Goal: Task Accomplishment & Management: Complete application form

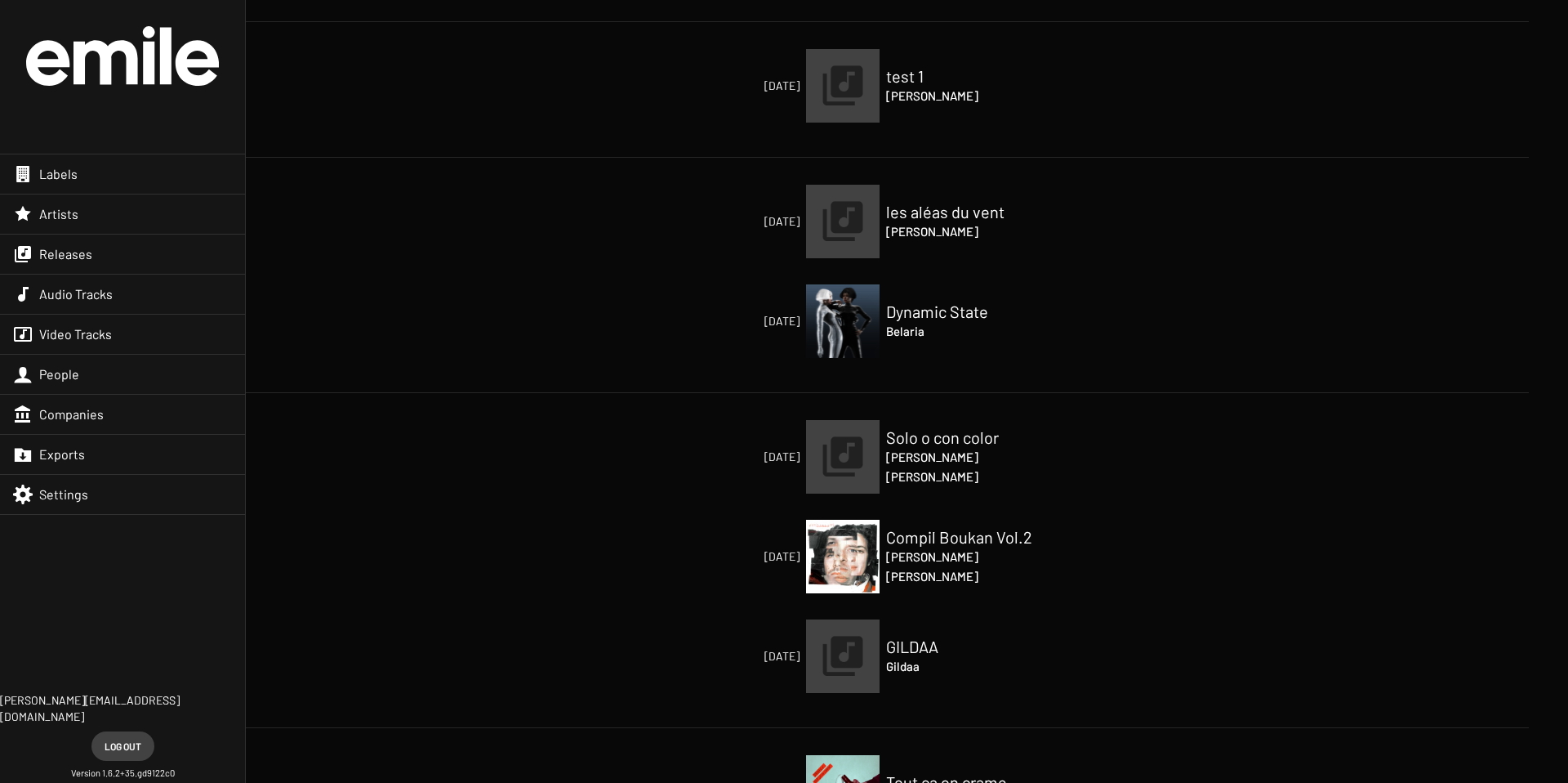
click at [33, 240] on div "Releases" at bounding box center [122, 253] width 245 height 39
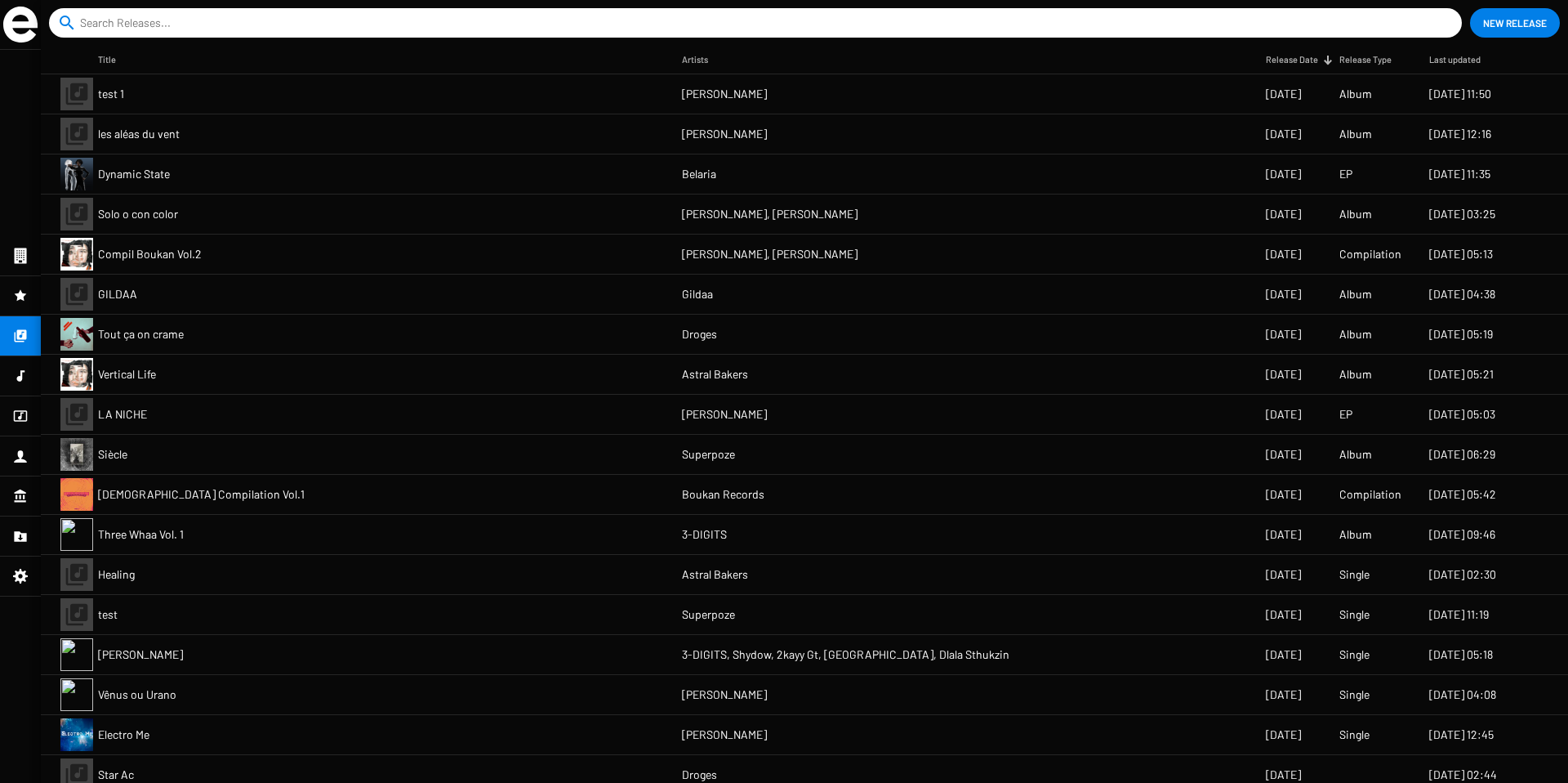
click at [214, 230] on mat-cell "Solo o con color" at bounding box center [389, 213] width 584 height 39
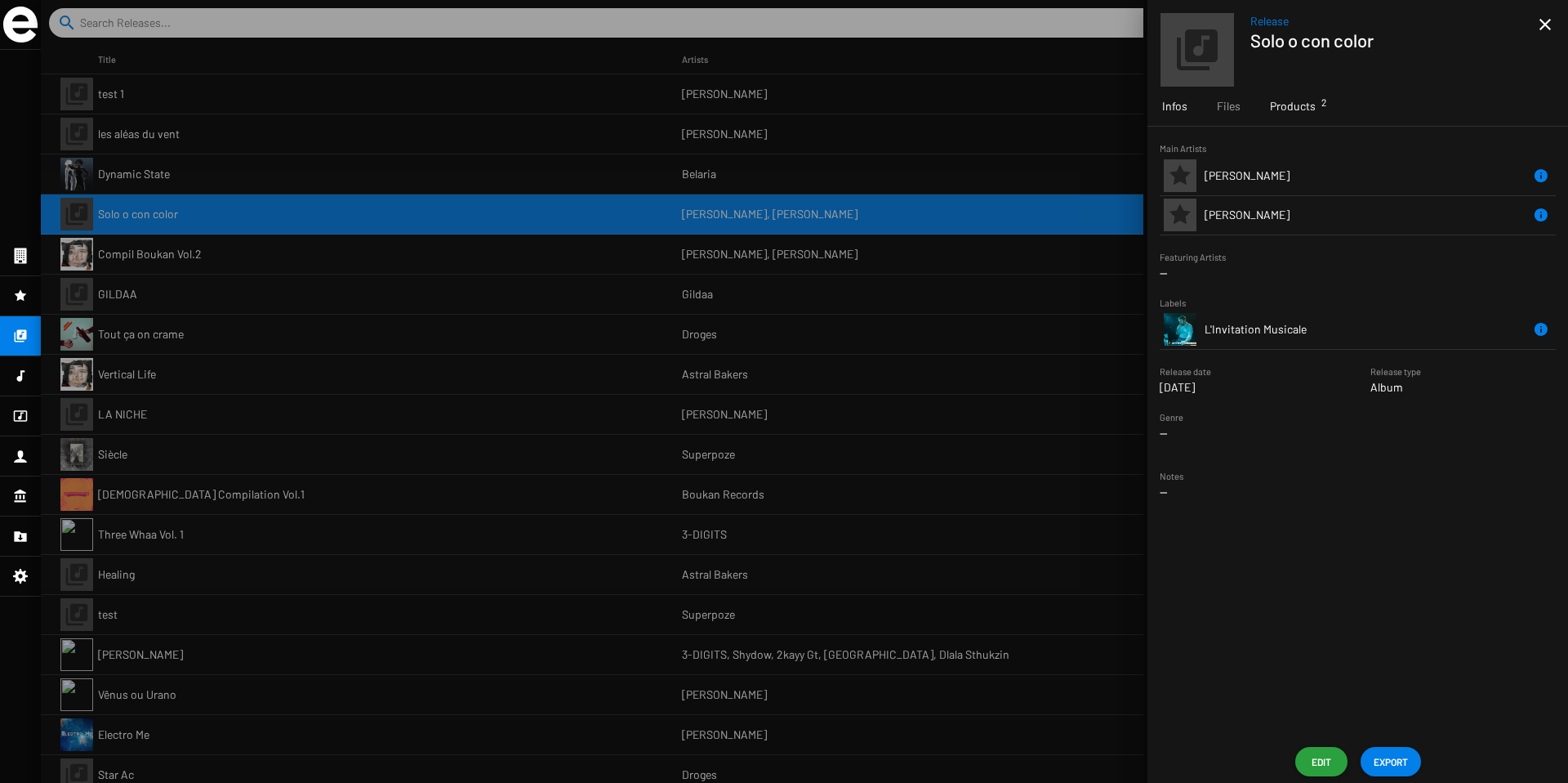
click at [1280, 115] on div "Products 2" at bounding box center [1291, 105] width 75 height 39
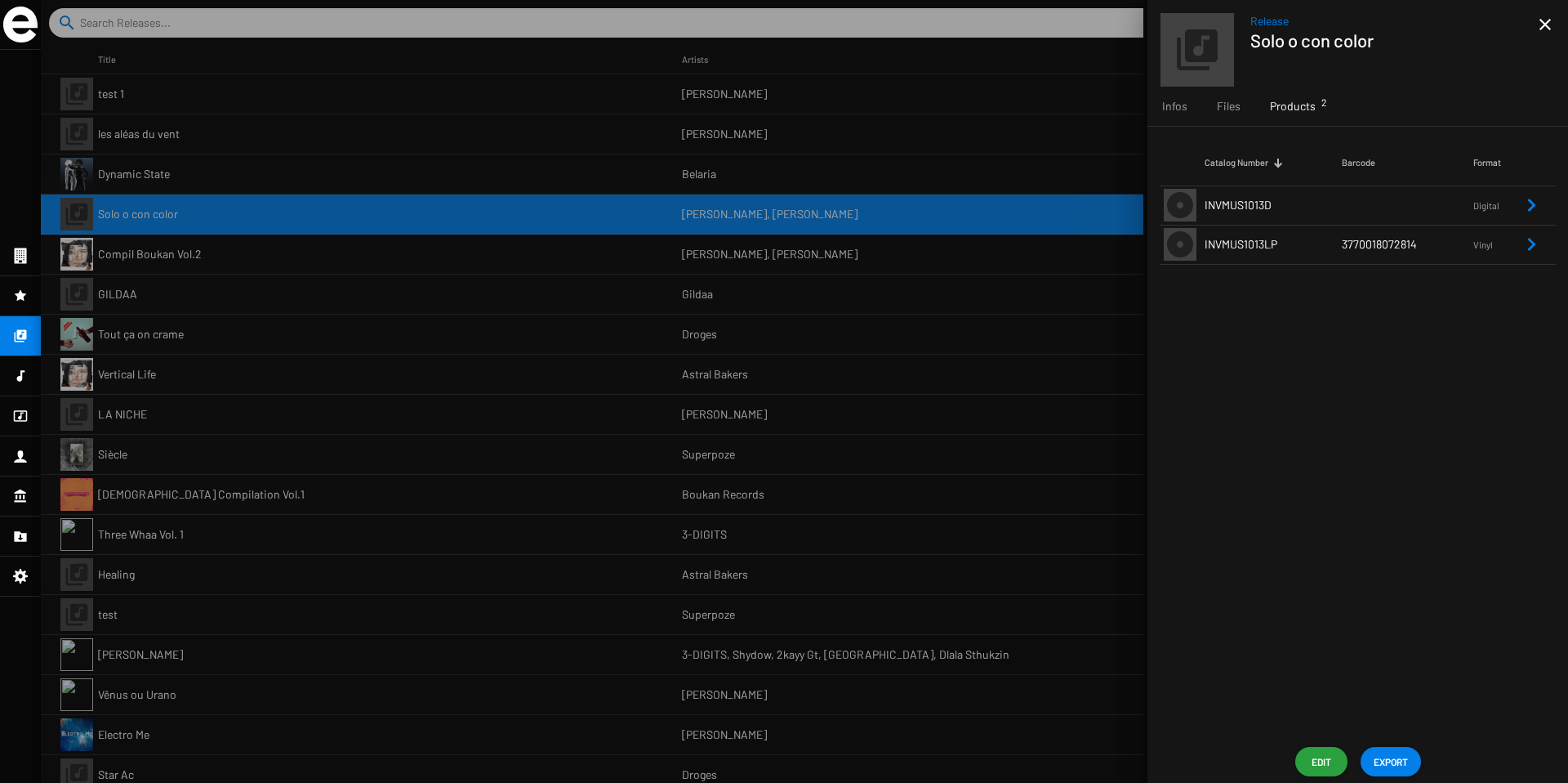
click at [1263, 218] on td "INVMUS1013D" at bounding box center [1272, 205] width 137 height 39
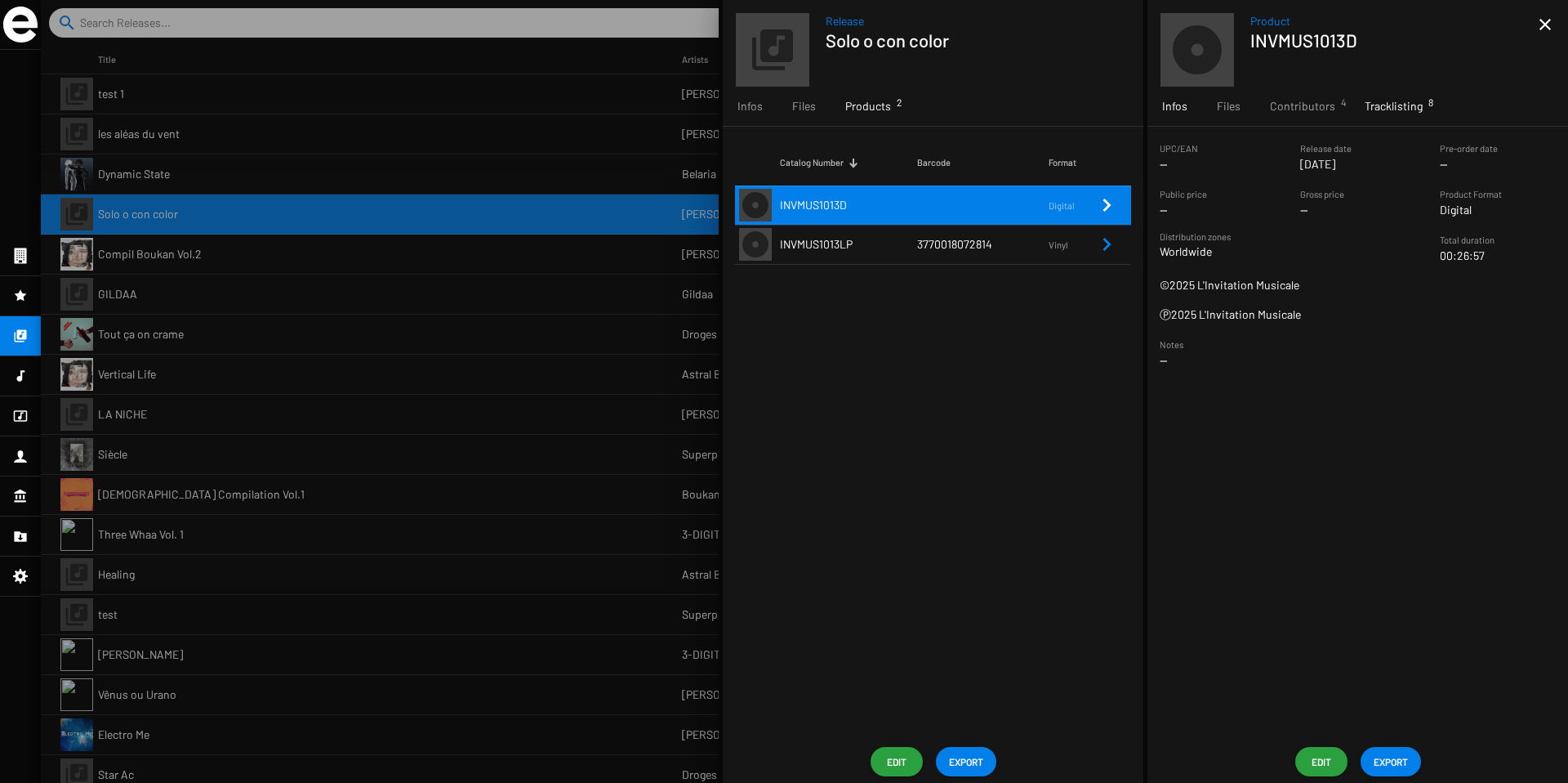
click at [1363, 118] on div "Tracklisting 8" at bounding box center [1393, 105] width 87 height 39
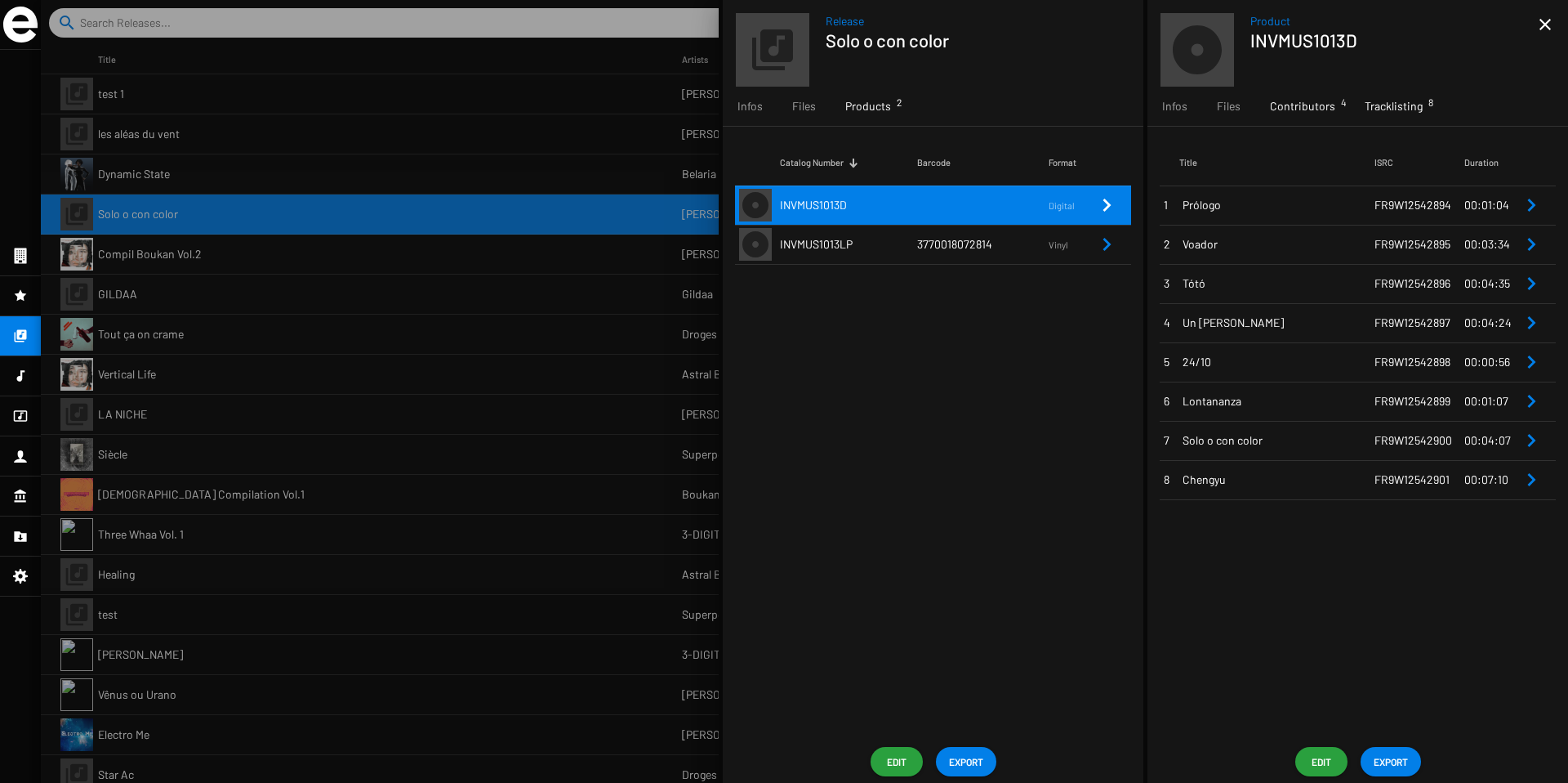
click at [1307, 114] on span "Contributors 4" at bounding box center [1302, 105] width 65 height 16
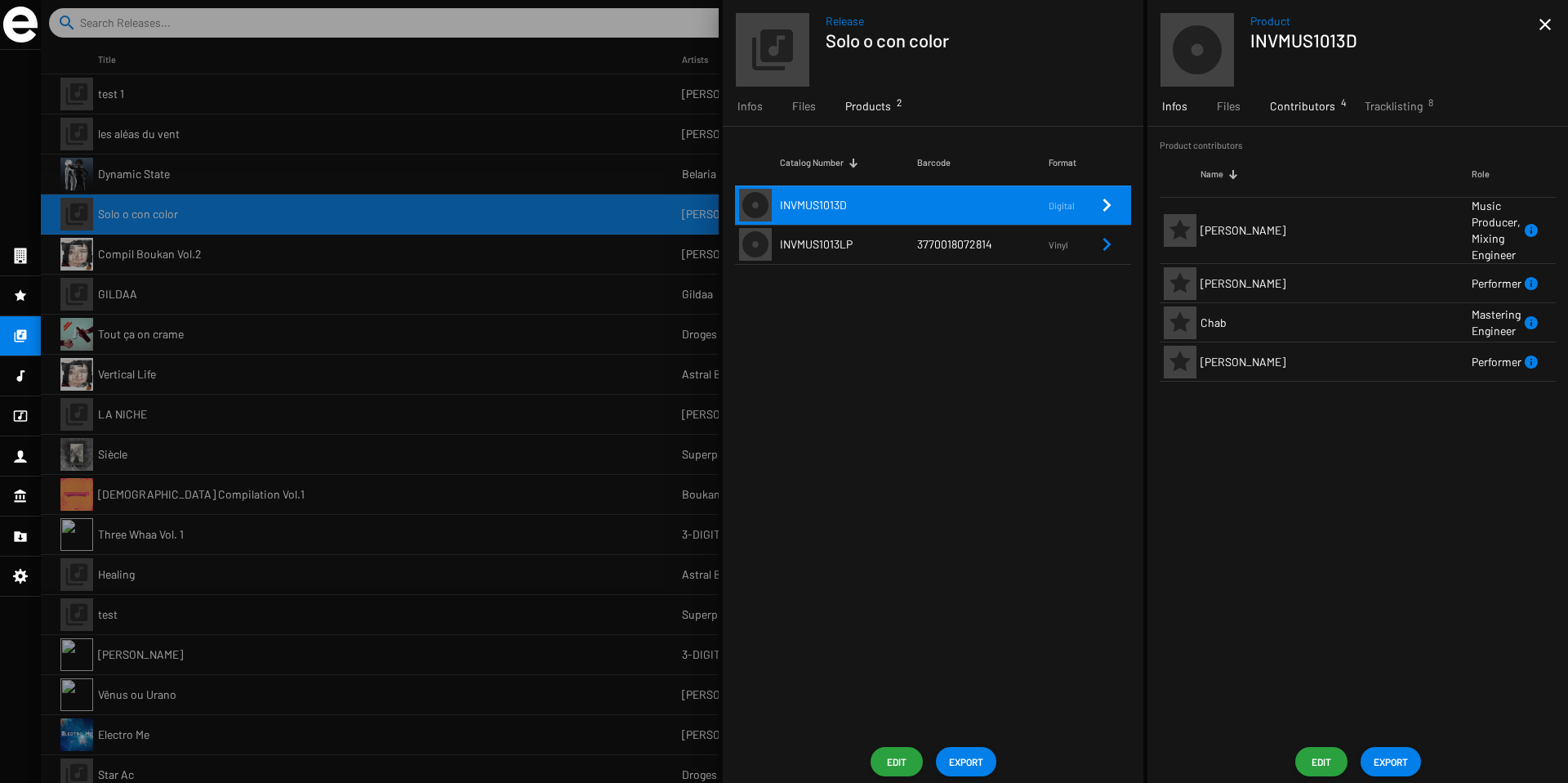
click at [1183, 115] on div "Infos" at bounding box center [1175, 105] width 55 height 39
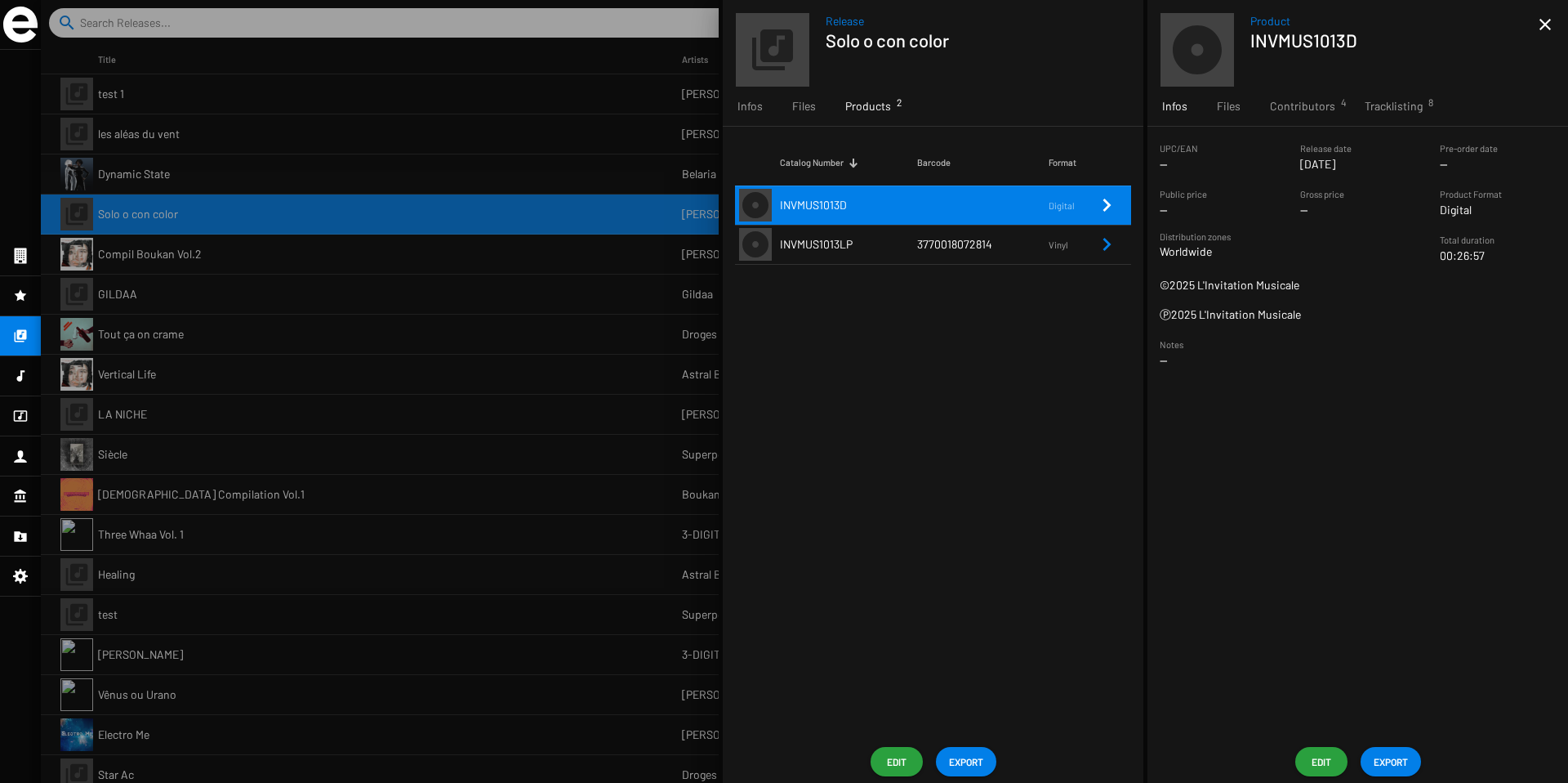
click at [155, 168] on div at bounding box center [803, 392] width 1526 height 783
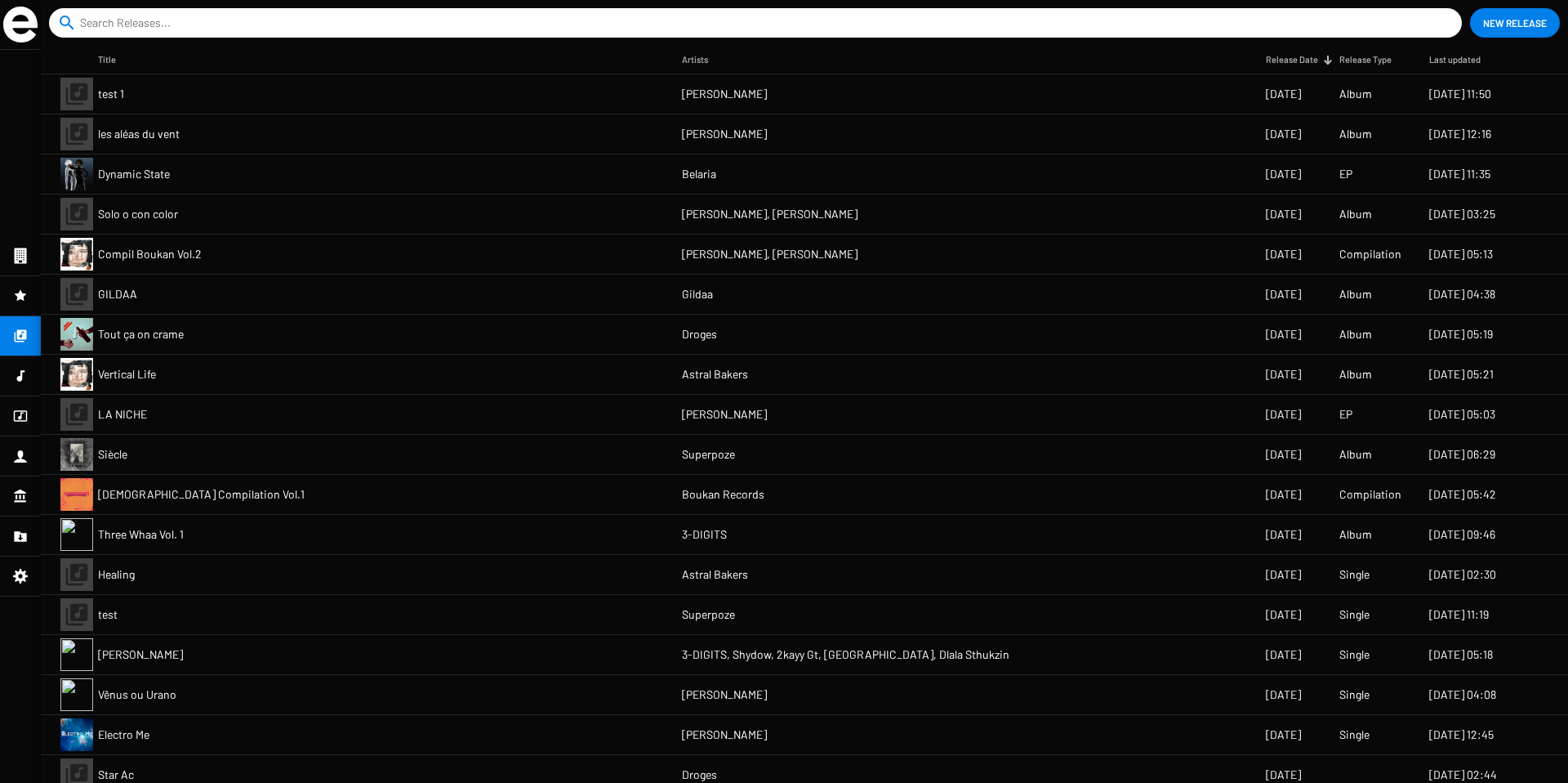
click at [248, 248] on mat-cell "Compil Boukan Vol.2" at bounding box center [389, 253] width 584 height 39
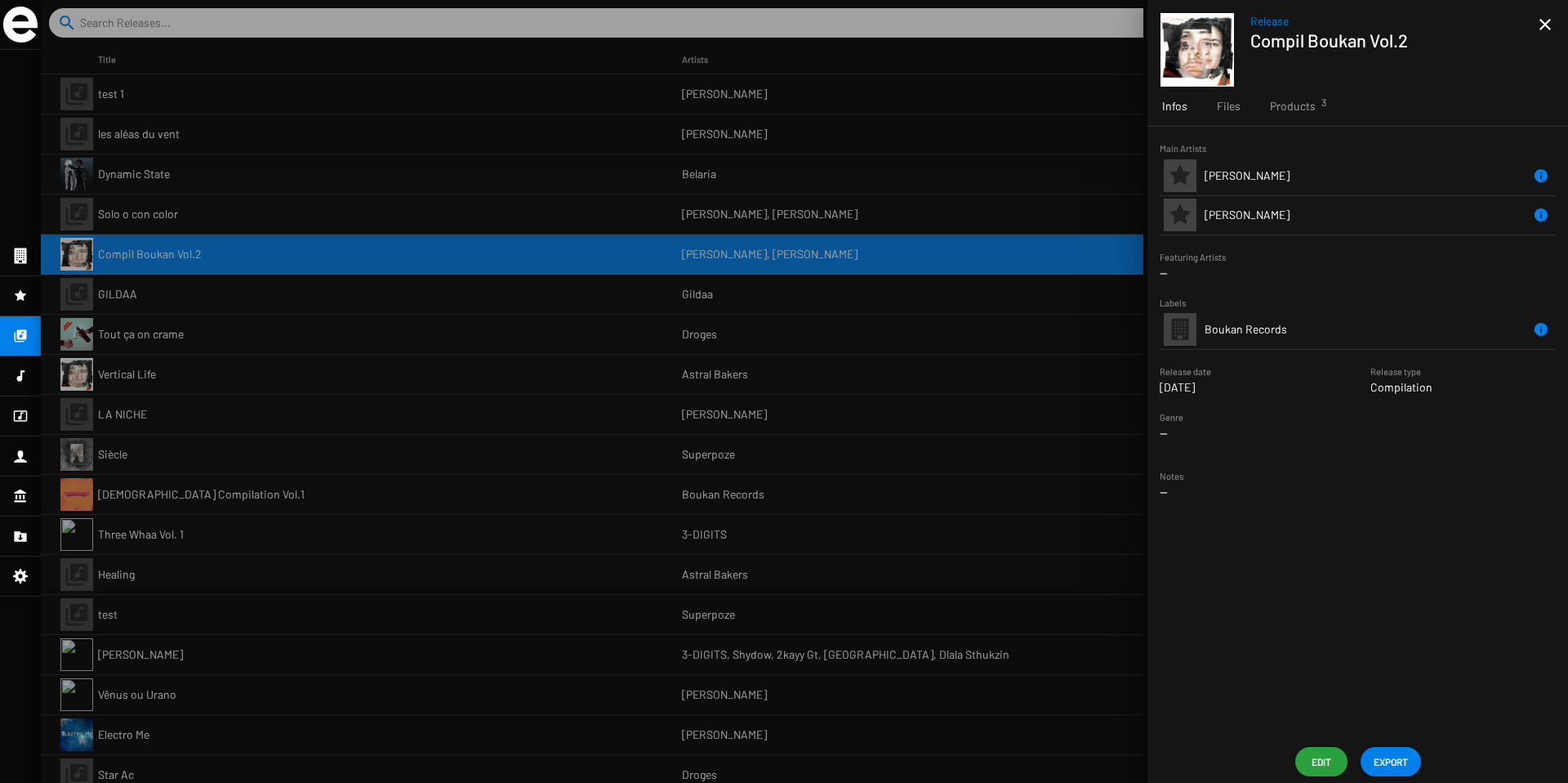
click at [1183, 69] on img at bounding box center [1198, 50] width 74 height 74
click at [666, 186] on div at bounding box center [803, 392] width 1526 height 783
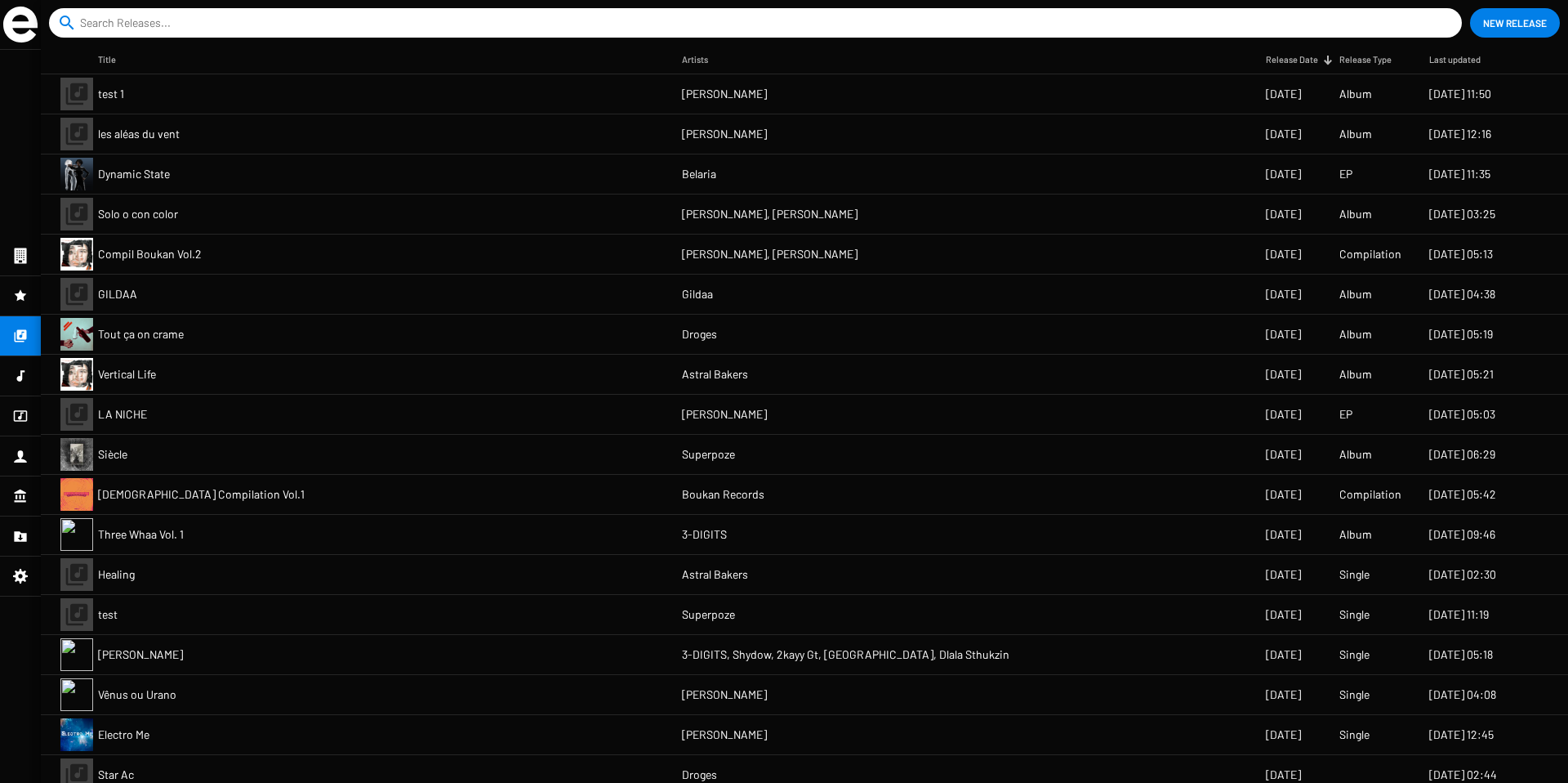
click at [392, 283] on mat-cell "GILDAA" at bounding box center [389, 294] width 584 height 39
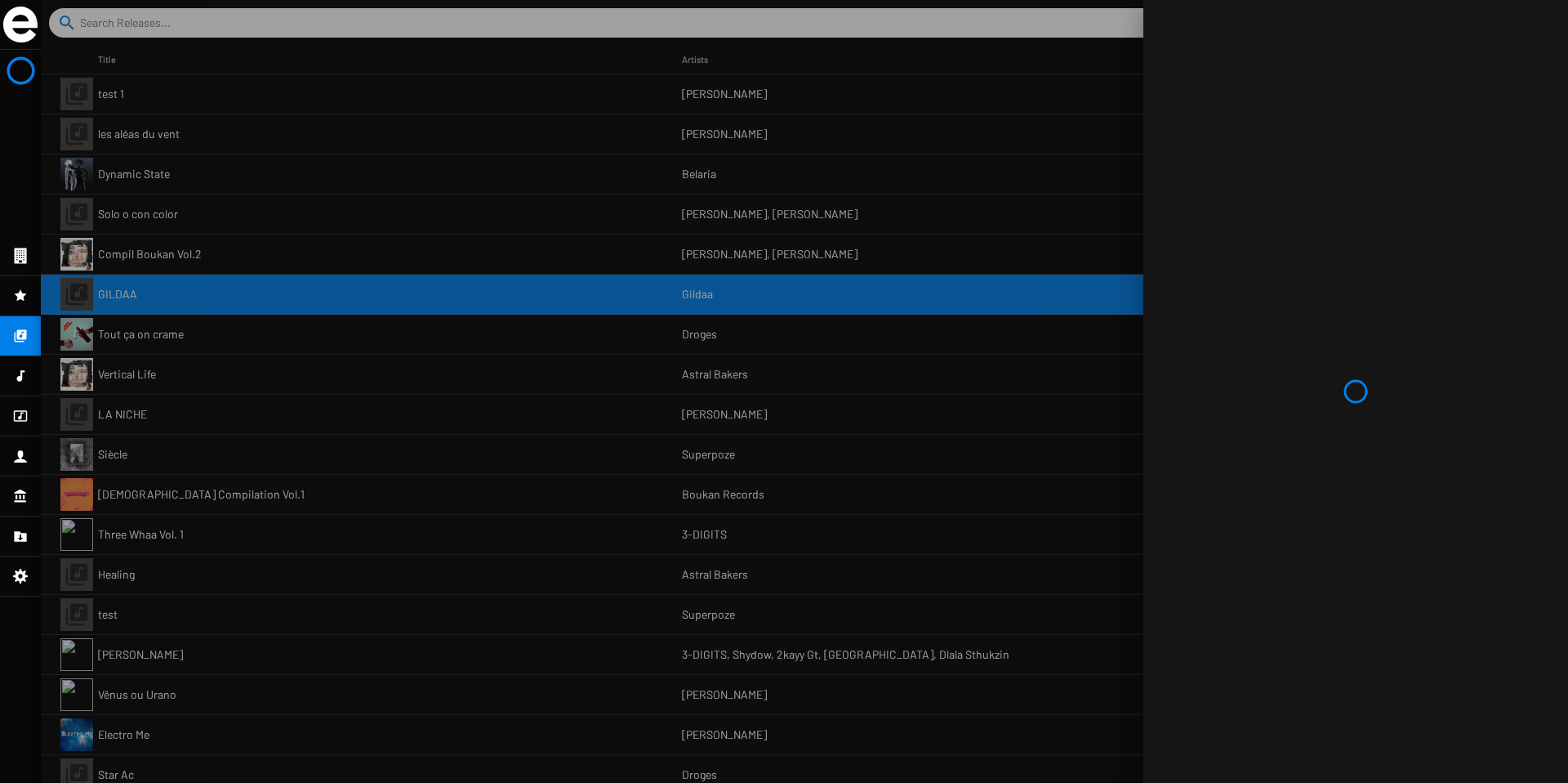
click at [333, 272] on div at bounding box center [803, 392] width 1526 height 783
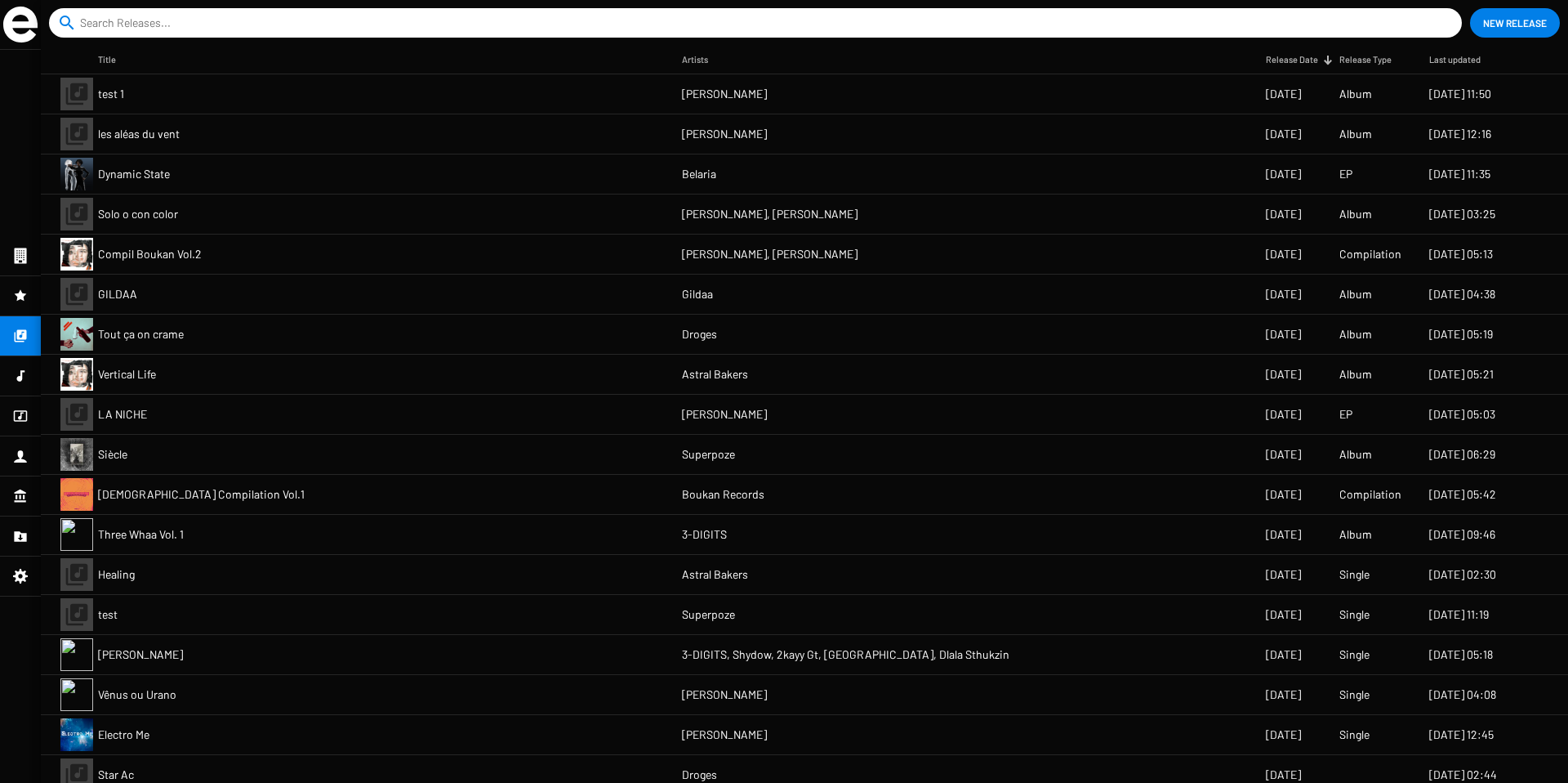
click at [151, 221] on span "Solo o con color" at bounding box center [137, 213] width 80 height 16
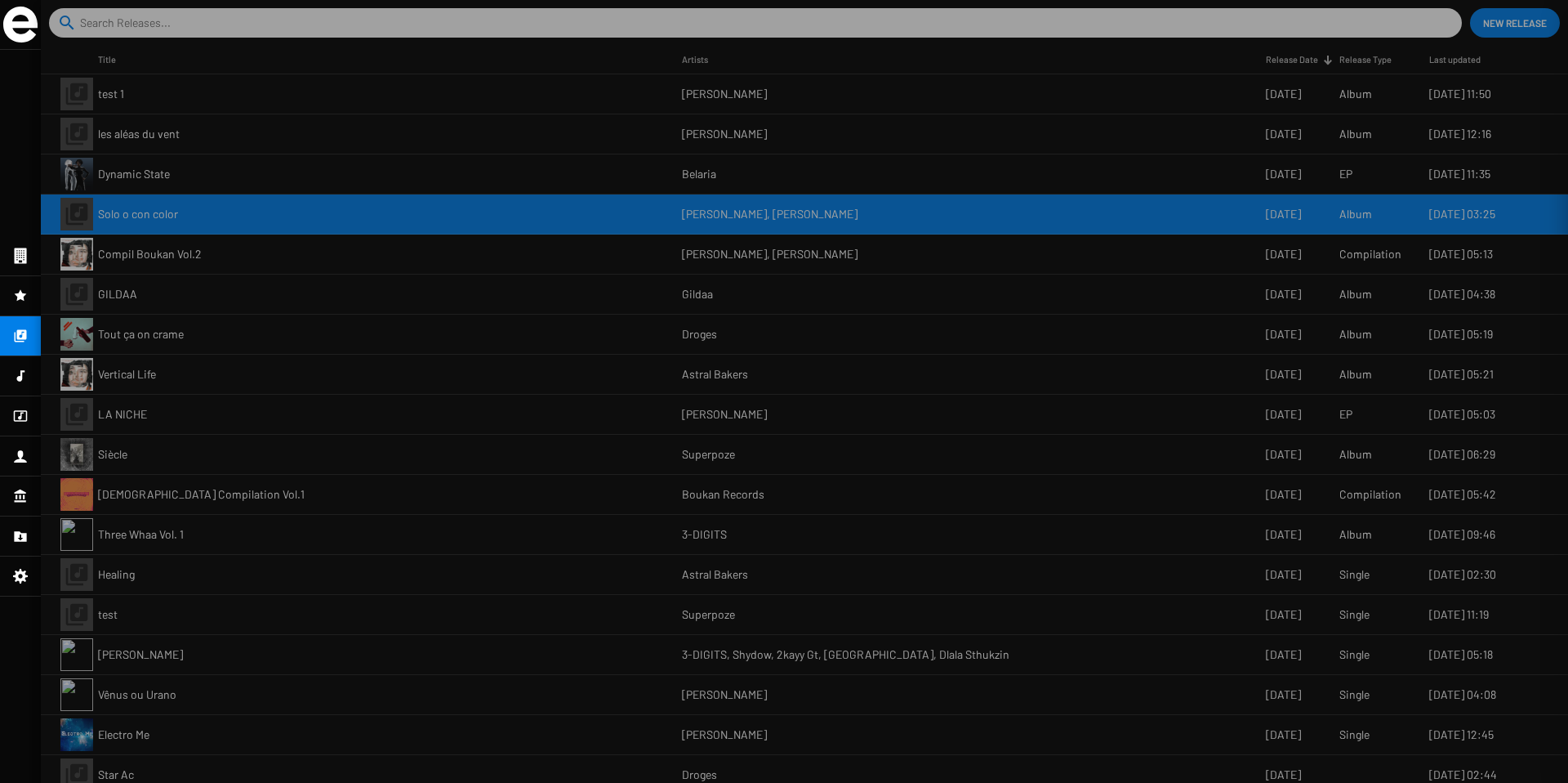
click at [151, 221] on div at bounding box center [803, 392] width 1526 height 783
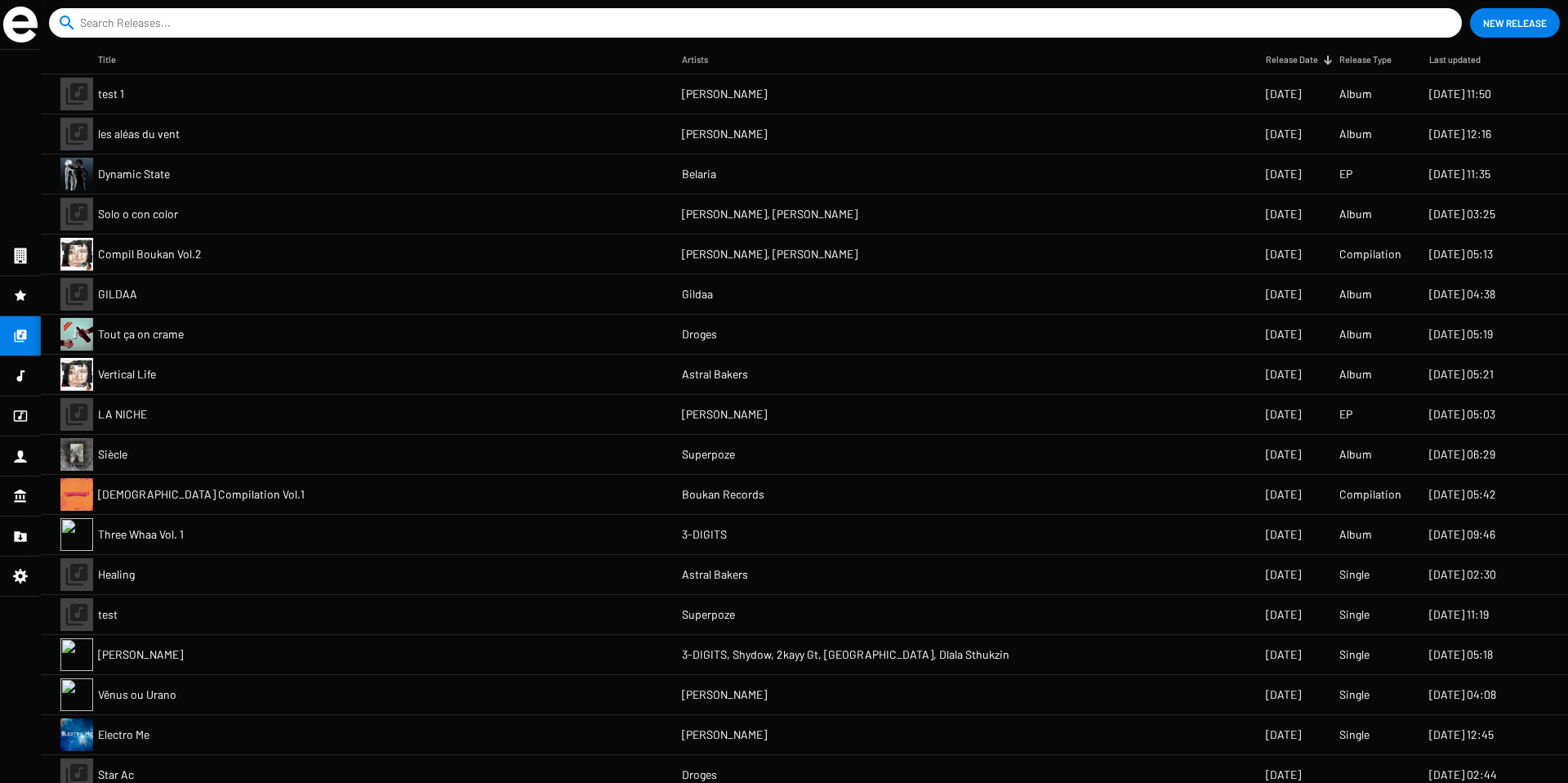
click at [1493, 30] on span "New Release" at bounding box center [1514, 23] width 63 height 29
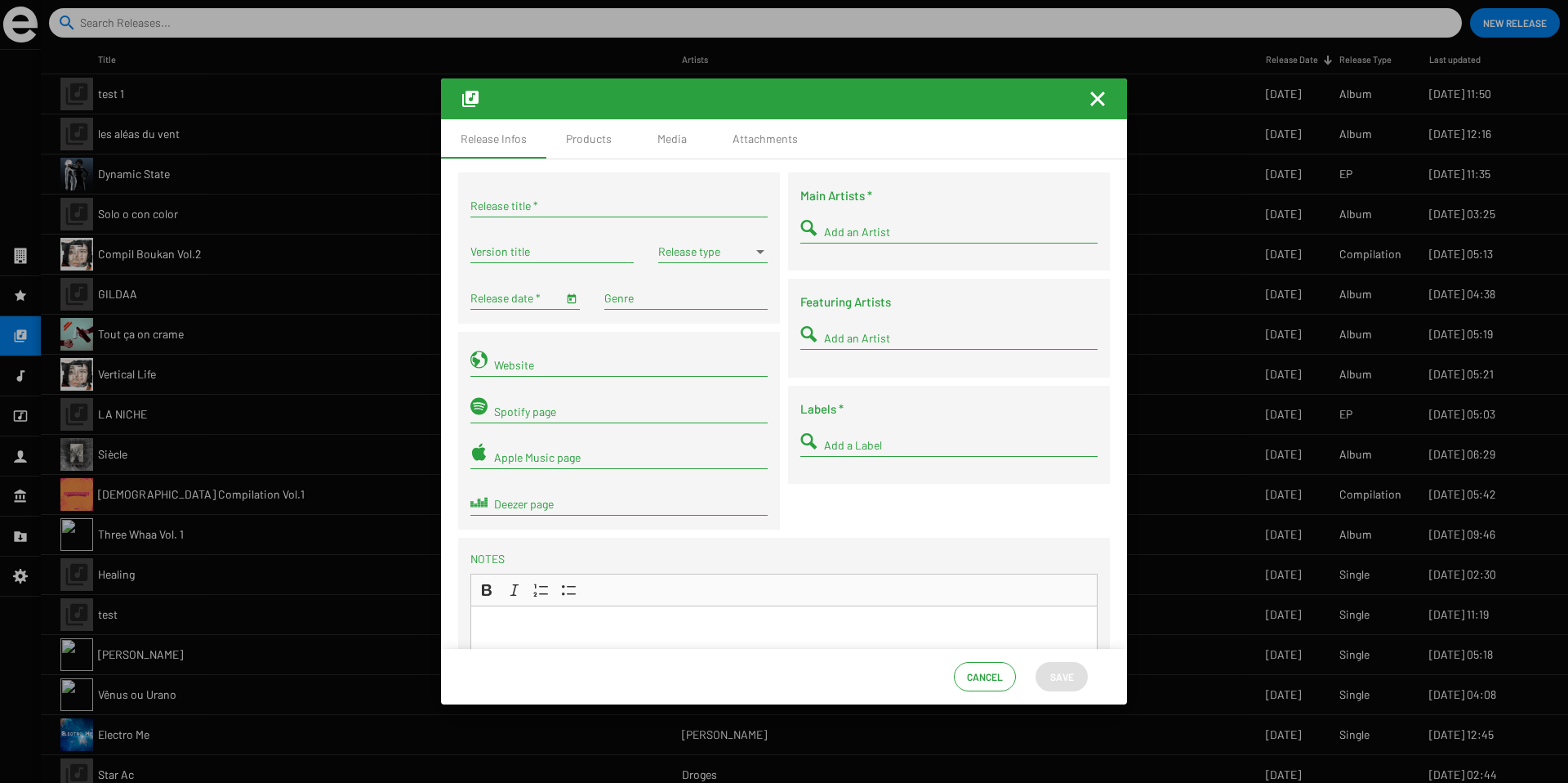
click at [1101, 104] on mat-icon "Fermer la fenêtre" at bounding box center [1097, 99] width 20 height 20
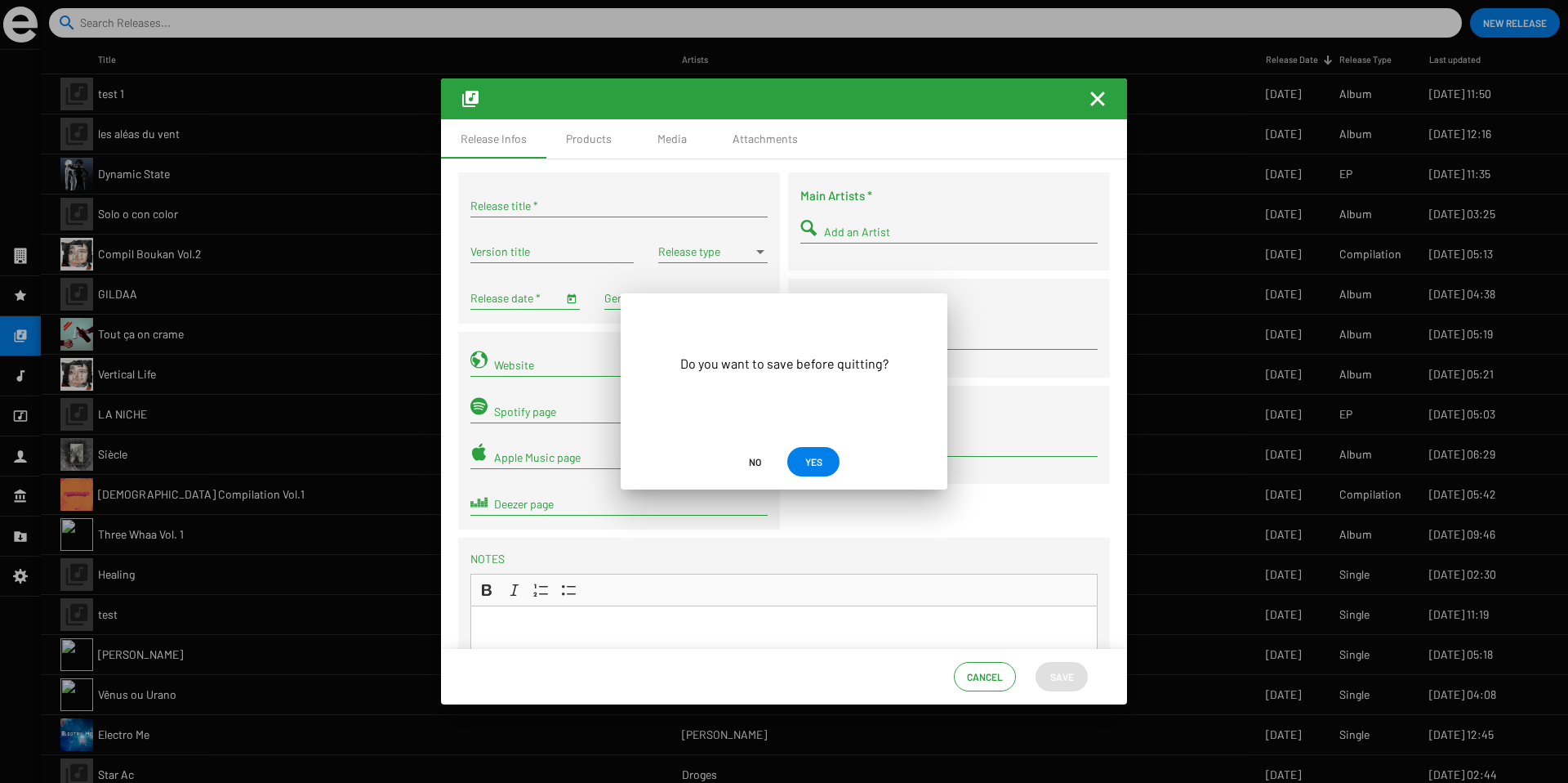
click at [759, 471] on span "No" at bounding box center [754, 461] width 12 height 29
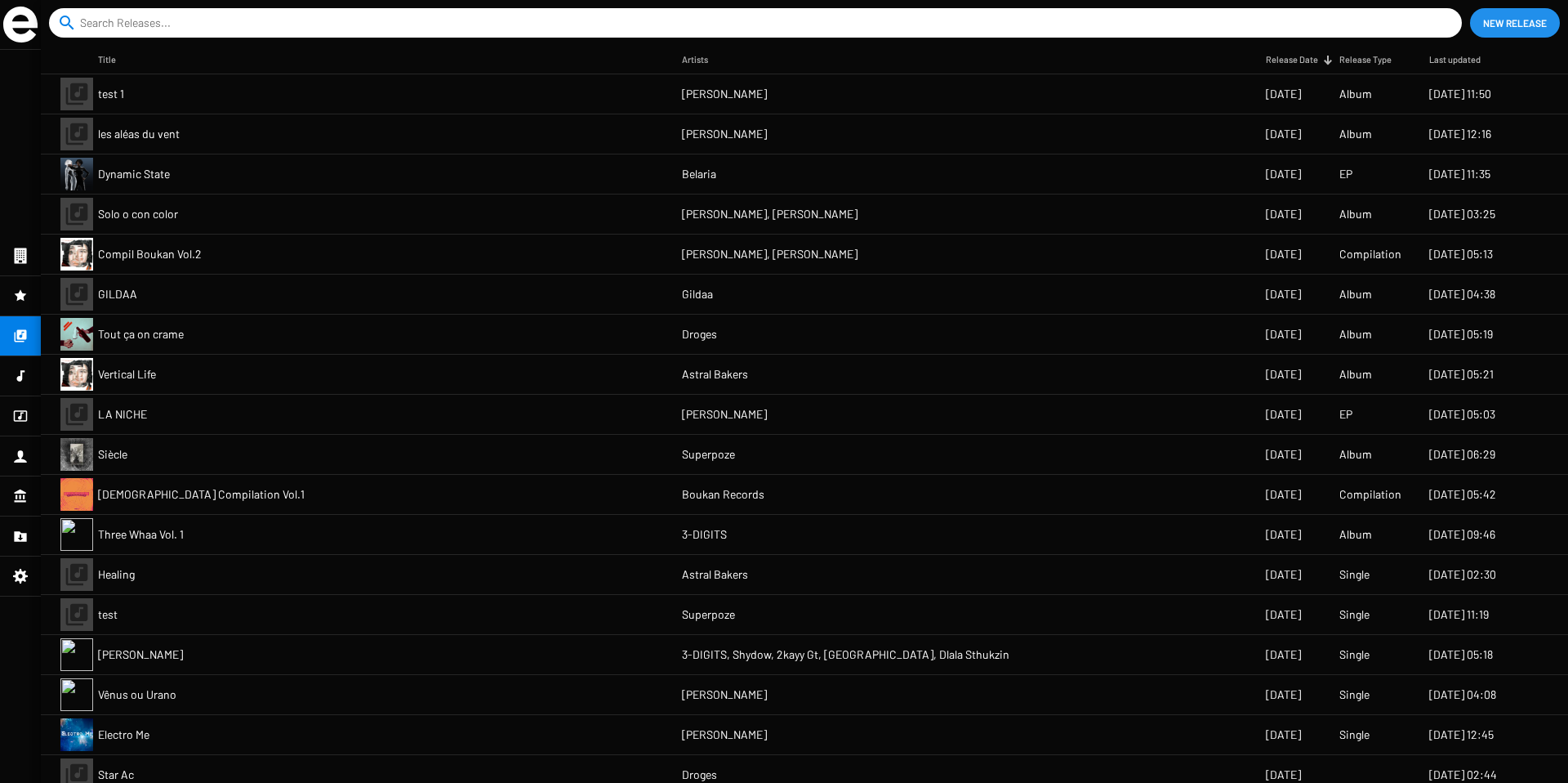
click at [132, 214] on span "Solo o con color" at bounding box center [137, 213] width 80 height 16
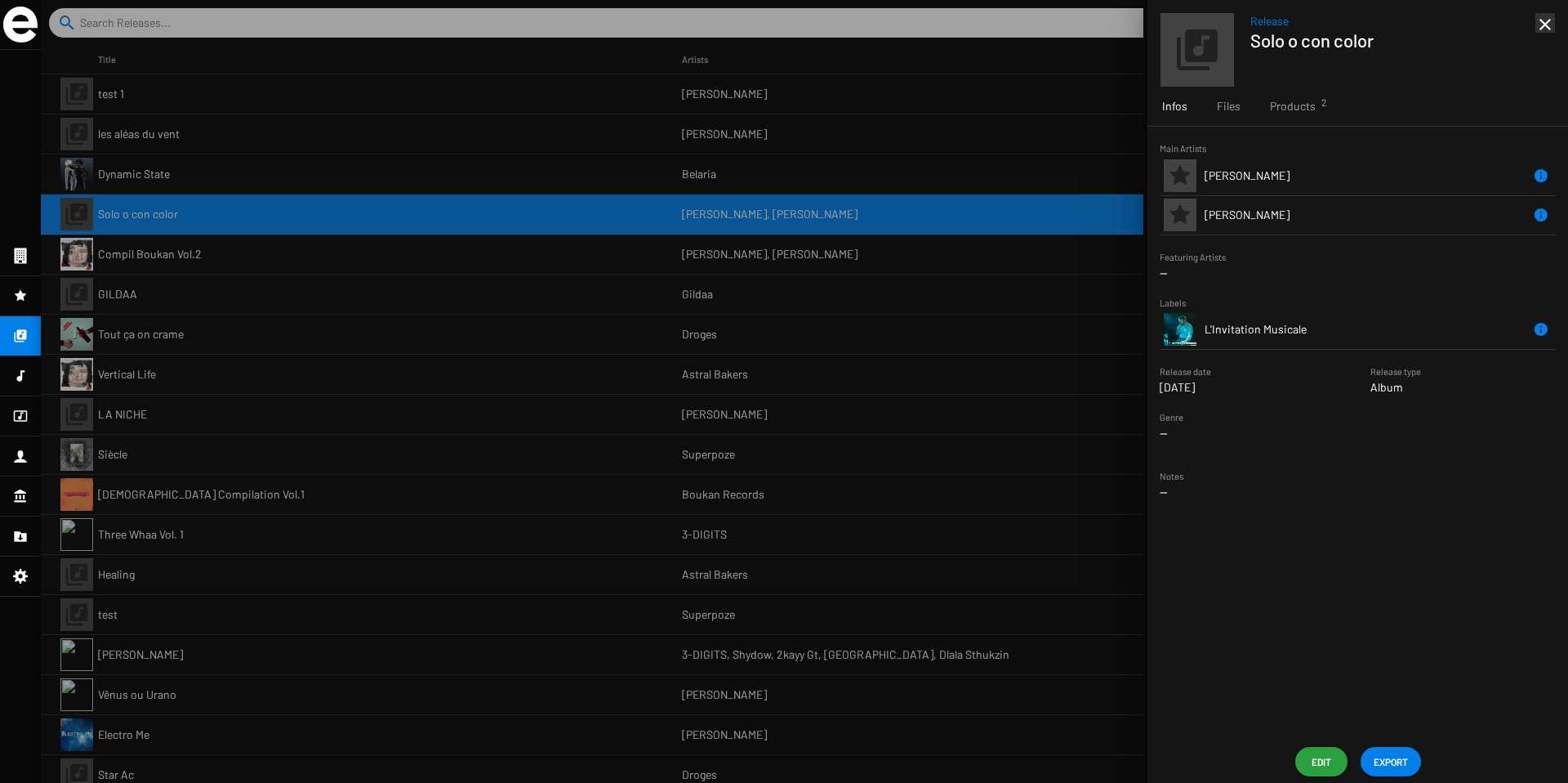
click at [1301, 130] on div "Main Artists [PERSON_NAME] [PERSON_NAME] Featuring Artists -- Labels L'Invitati…" at bounding box center [1358, 433] width 421 height 613
click at [1301, 114] on span "Products 2" at bounding box center [1292, 105] width 45 height 16
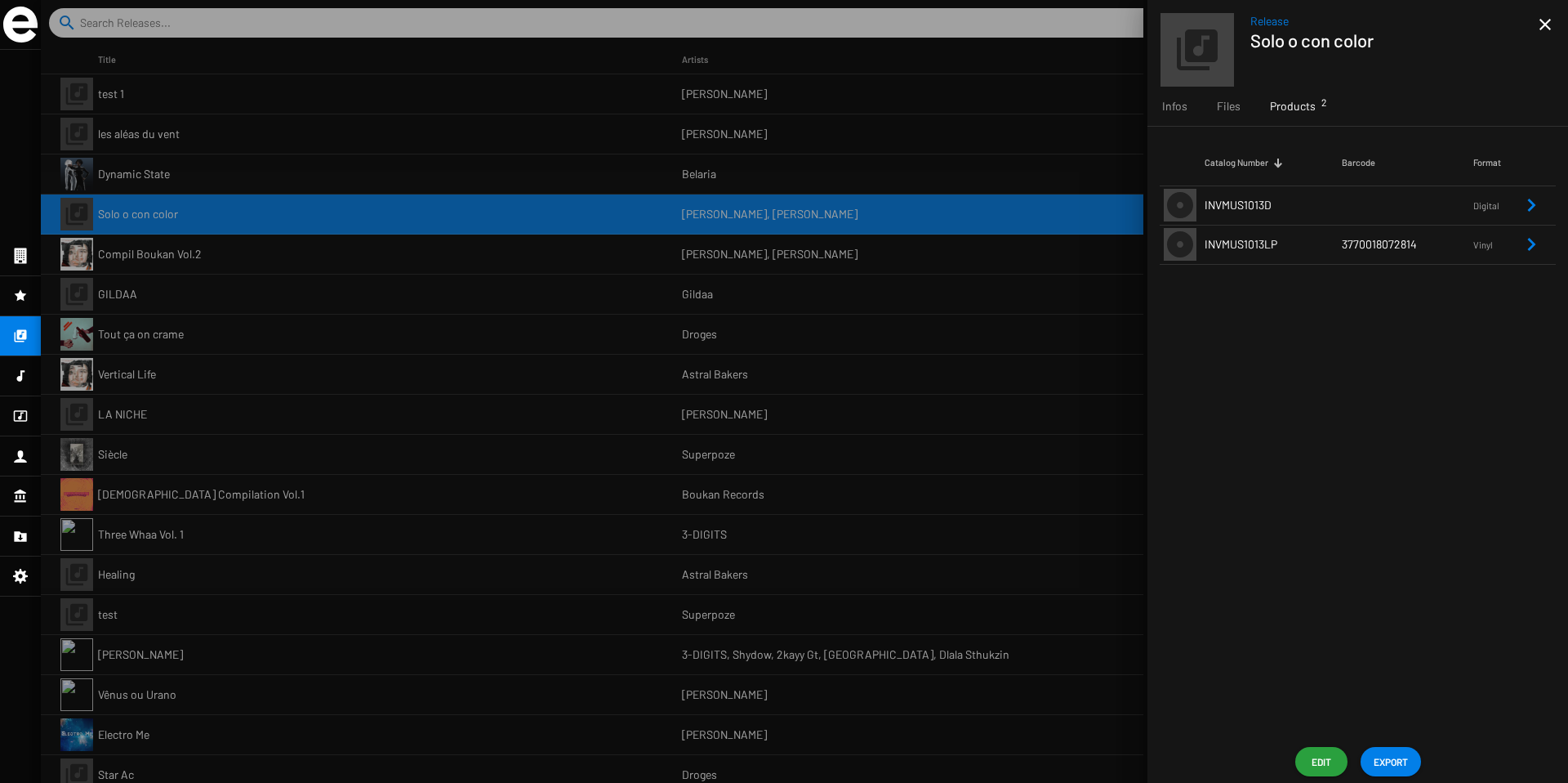
click at [1233, 233] on td "INVMUS1013LP" at bounding box center [1272, 244] width 137 height 39
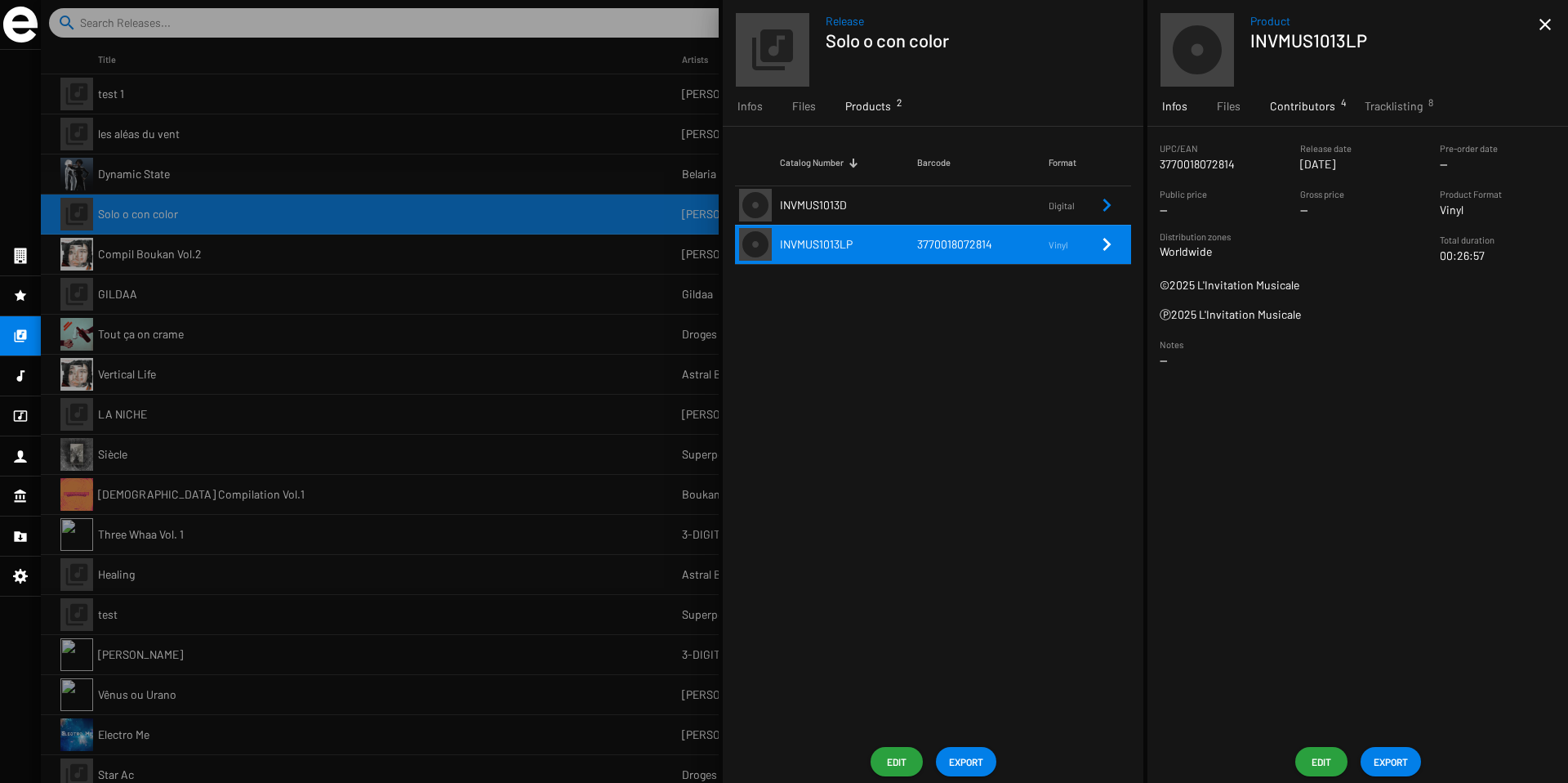
click at [1323, 118] on div "Contributors 4" at bounding box center [1302, 105] width 95 height 39
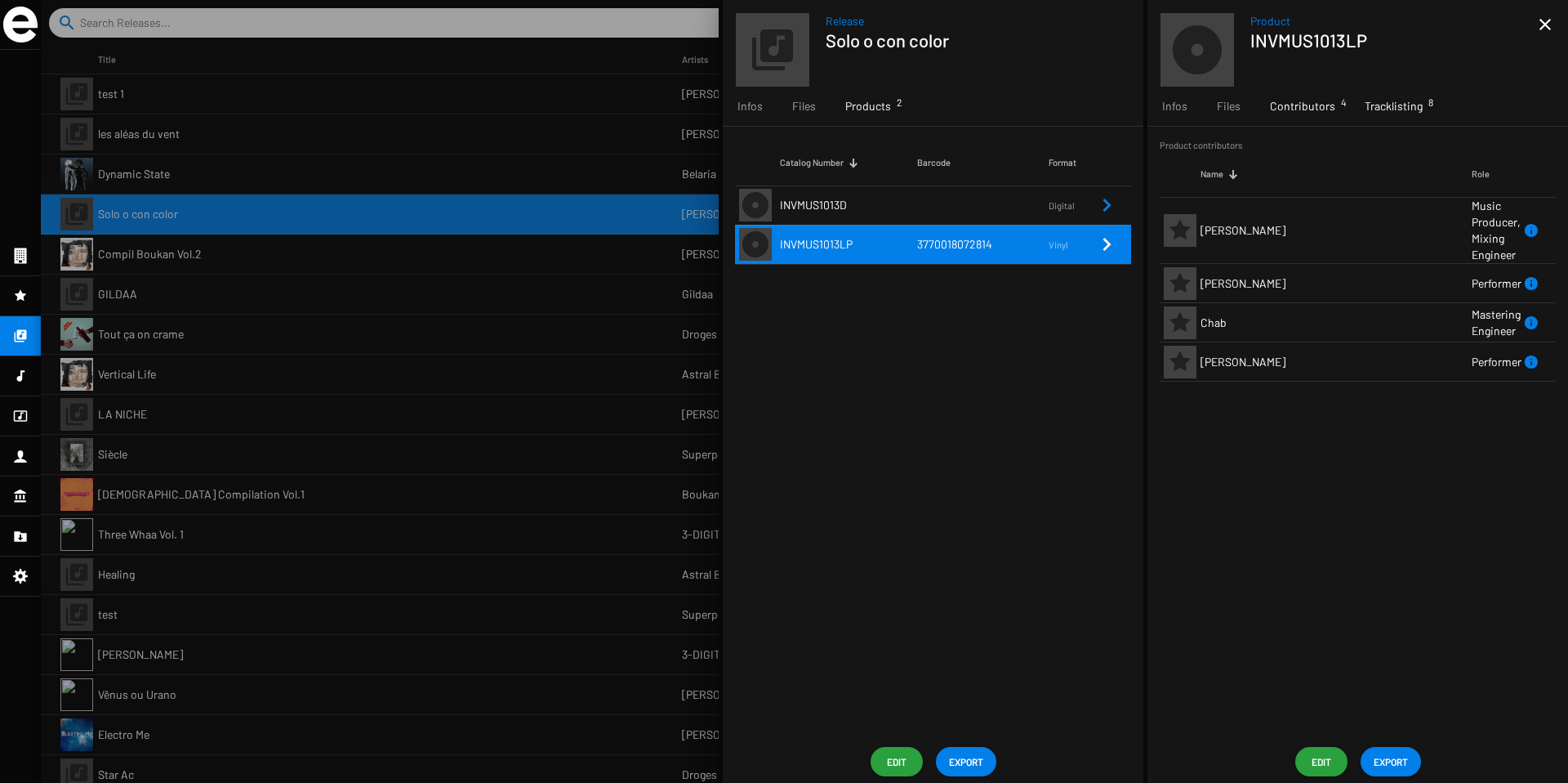
click at [1397, 110] on span "Tracklisting 8" at bounding box center [1393, 105] width 58 height 16
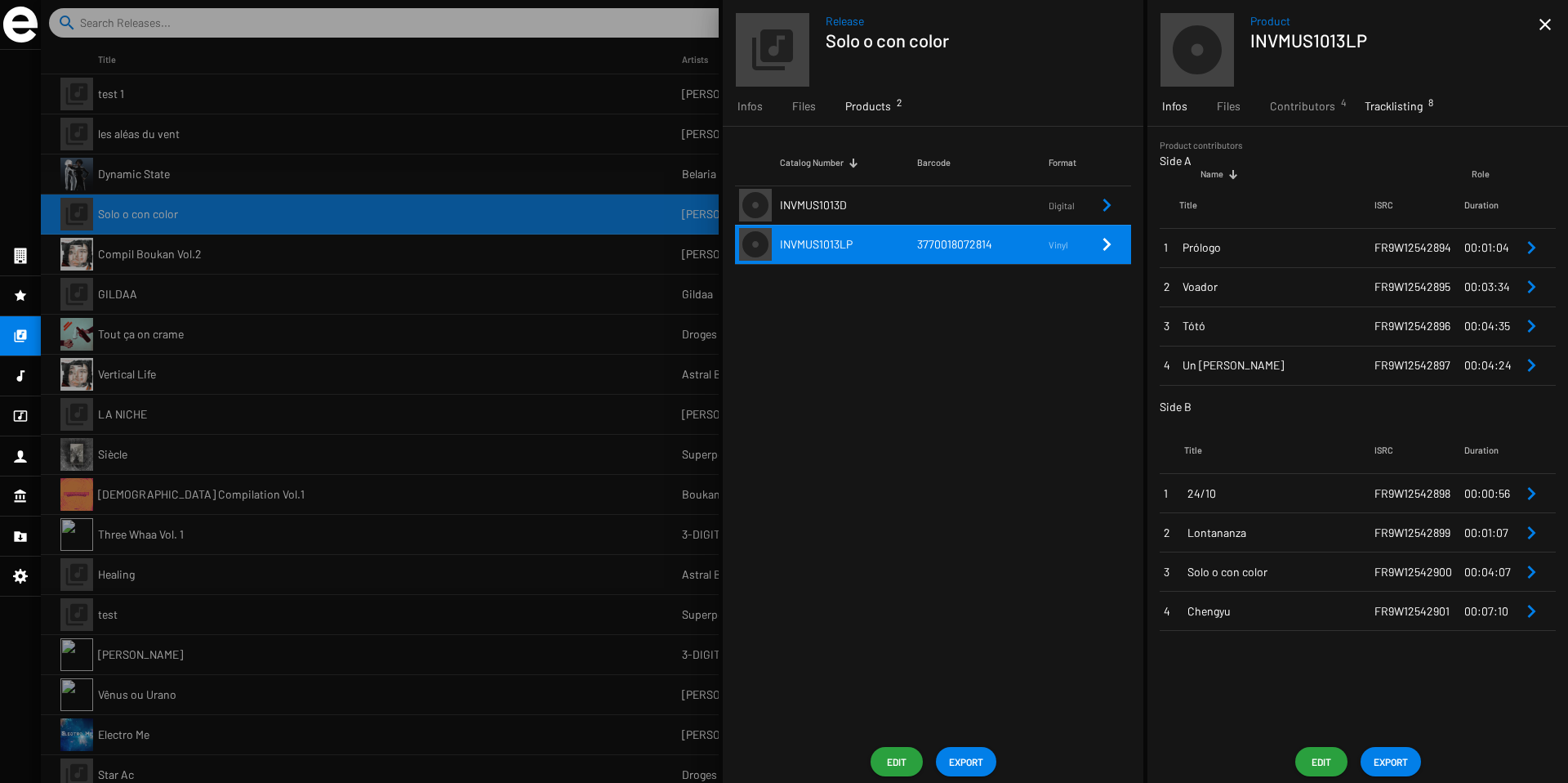
click at [1196, 111] on div "Infos" at bounding box center [1175, 105] width 55 height 39
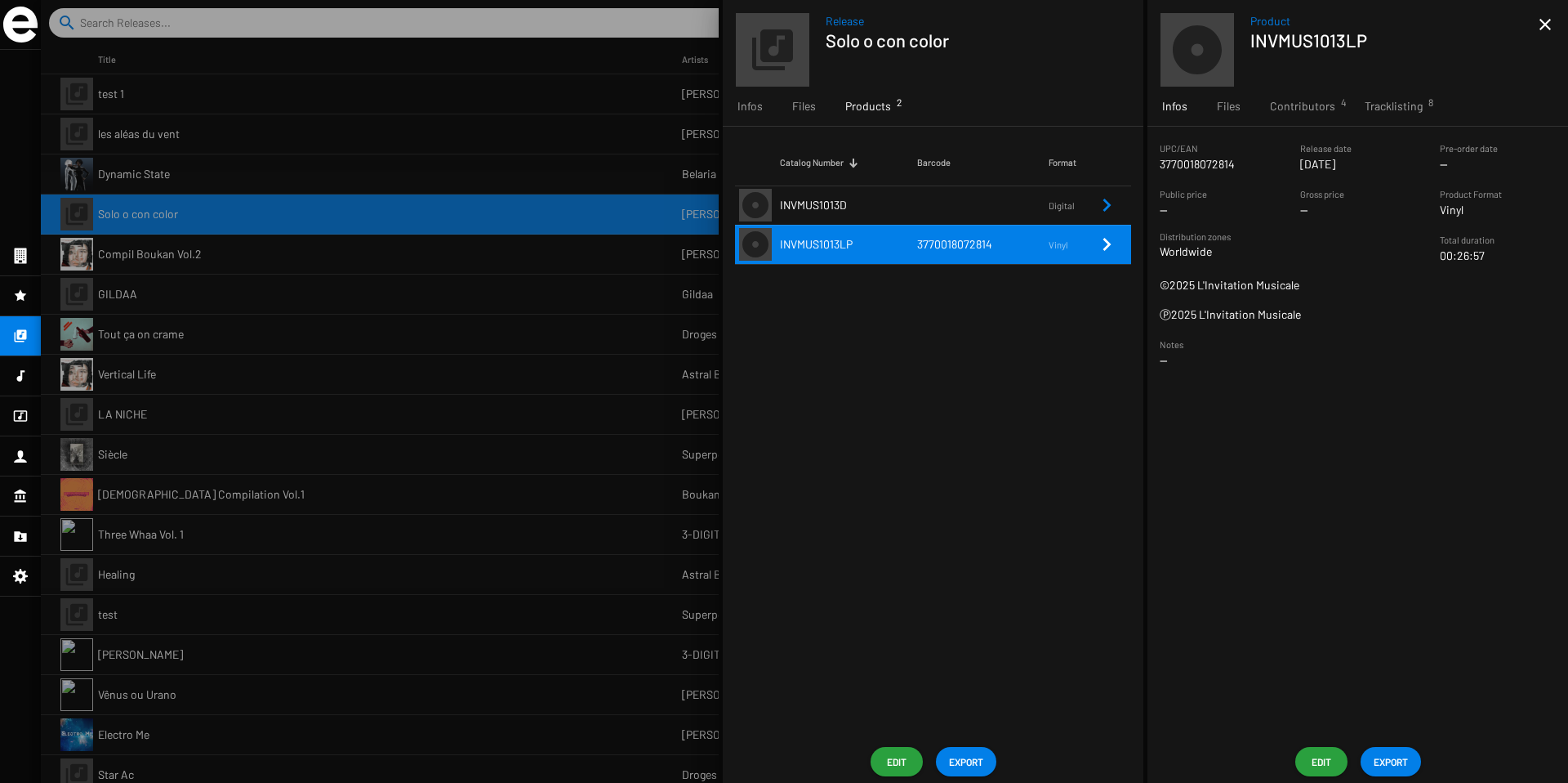
click at [894, 192] on td "INVMUS1013D" at bounding box center [848, 205] width 137 height 39
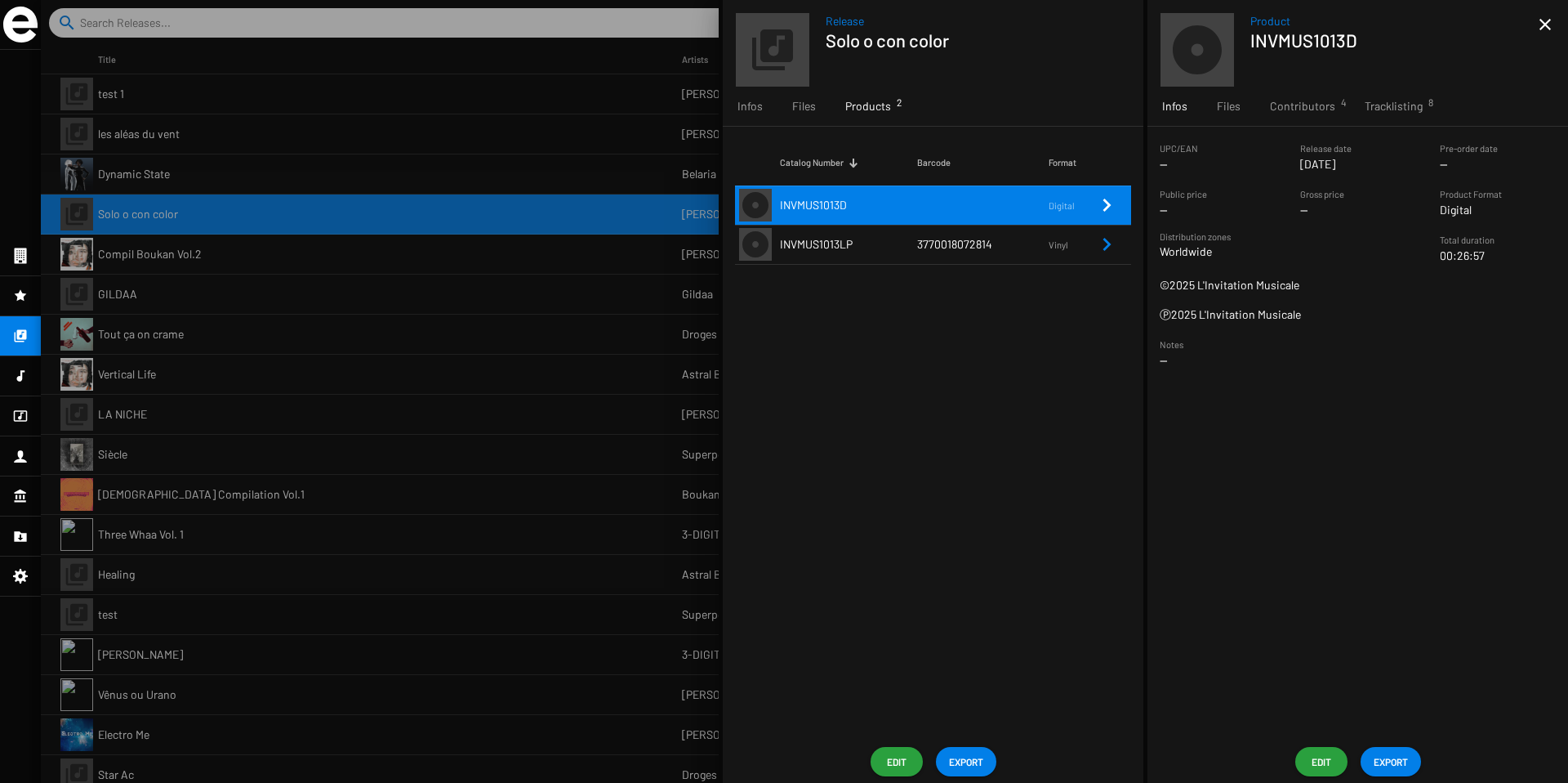
click at [1009, 319] on div "Catalog Number Barcode Format INVMUS1013D Digital INVMUS1013LP 3770018072814 Vi…" at bounding box center [933, 433] width 421 height 613
click at [886, 767] on span "Edit" at bounding box center [896, 761] width 27 height 29
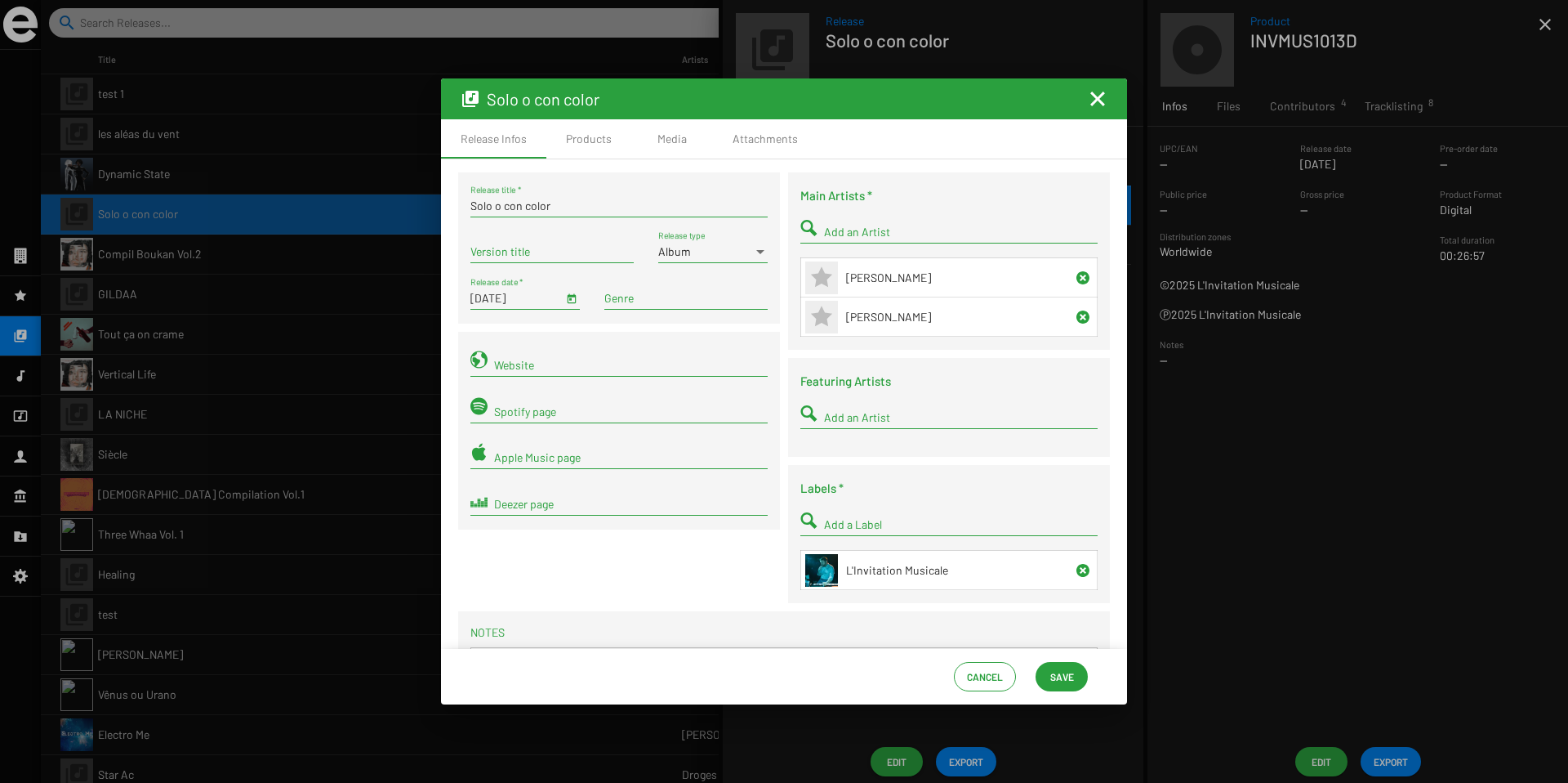
drag, startPoint x: 495, startPoint y: 206, endPoint x: 747, endPoint y: 208, distance: 252.0
click at [739, 208] on input "Solo o con color" at bounding box center [619, 206] width 297 height 13
type input "Solo O Con Color"
click at [779, 325] on div "Solo O Con Color Release title * Version title Album Release type [DATE] Releas…" at bounding box center [619, 392] width 330 height 440
click at [563, 301] on button "Open calendar" at bounding box center [571, 298] width 17 height 17
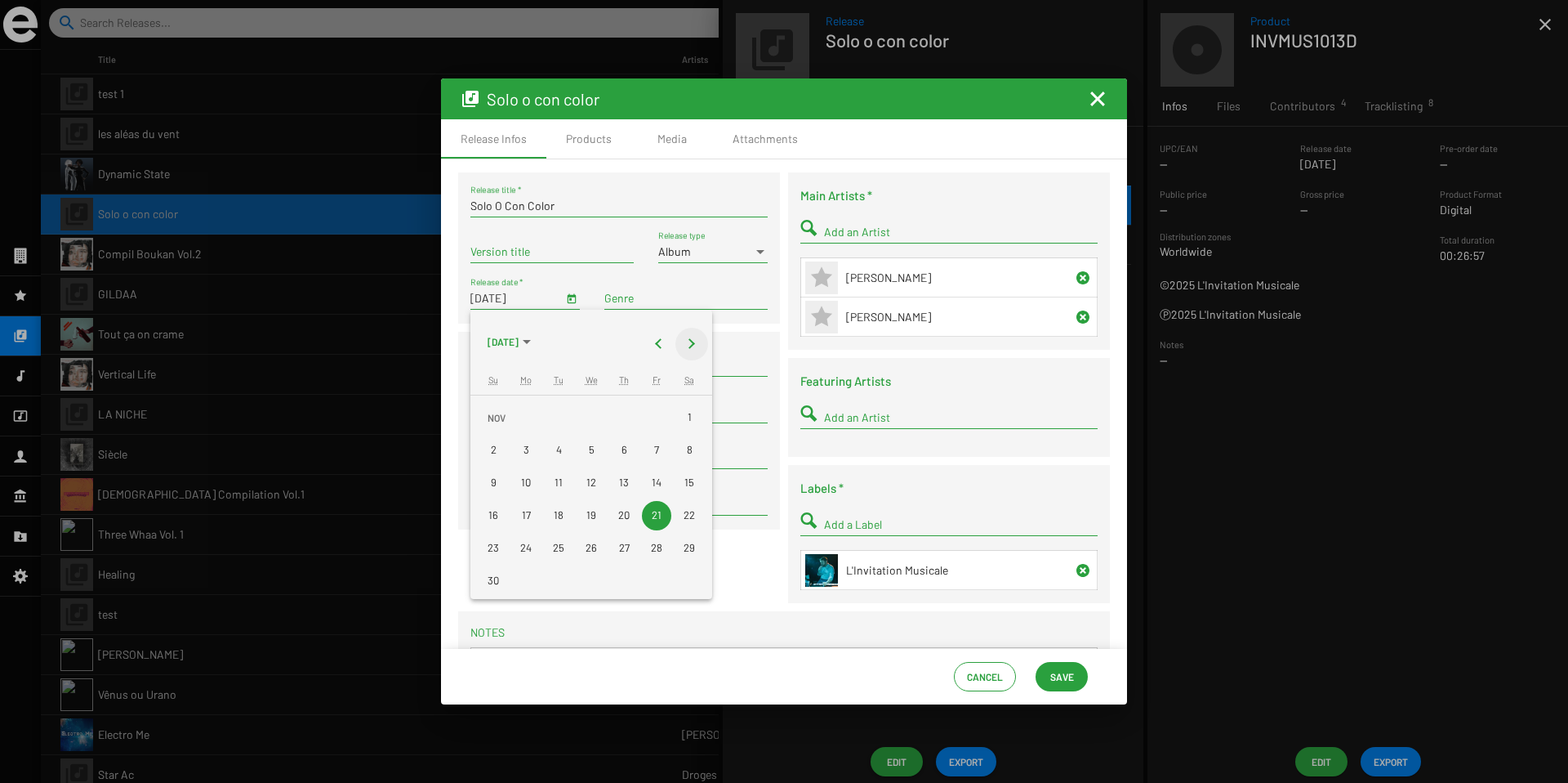
click at [683, 357] on button "Next month" at bounding box center [692, 344] width 32 height 32
click at [646, 519] on div "23" at bounding box center [656, 515] width 29 height 29
type input "[DATE]"
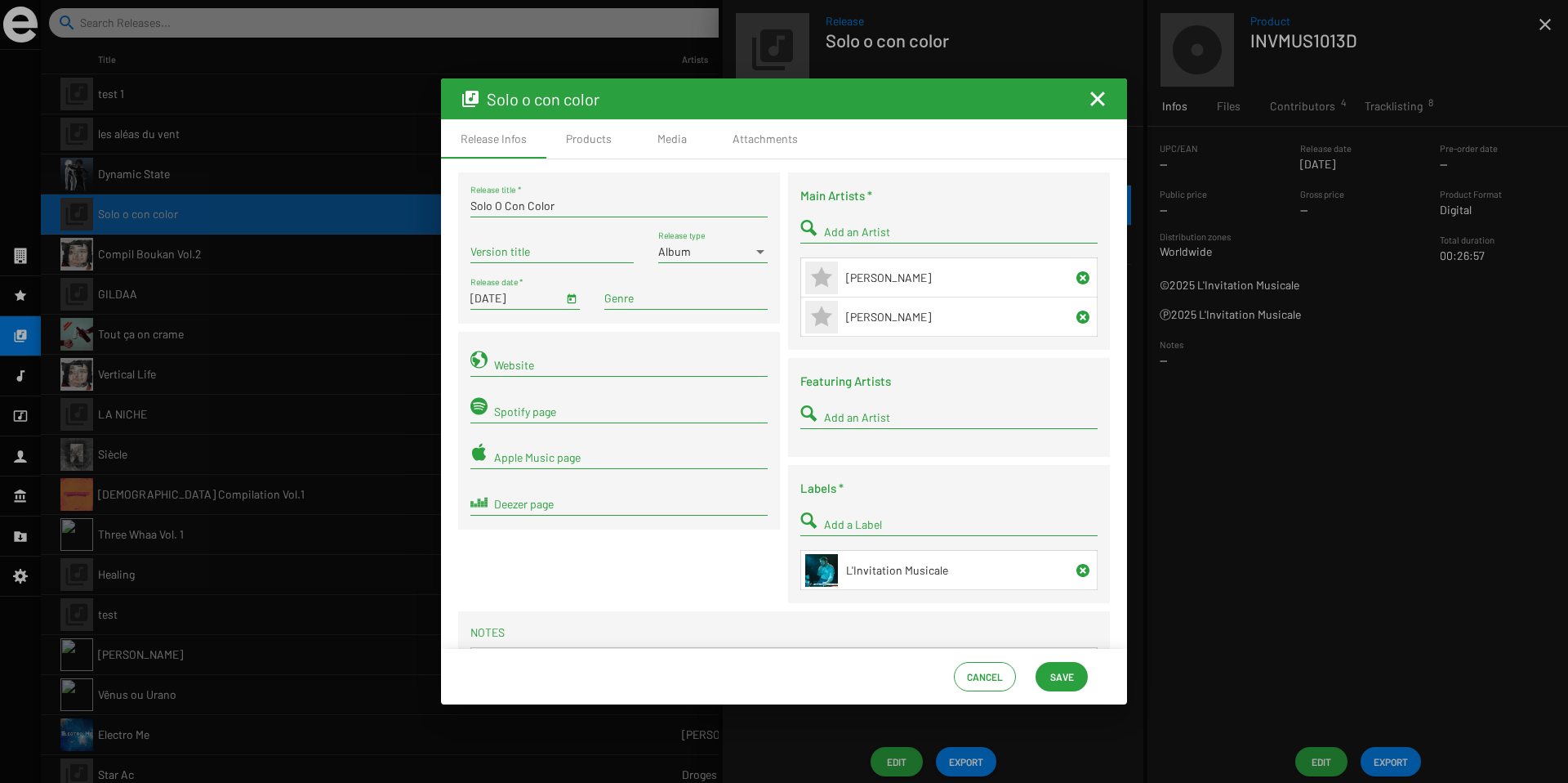
click at [1060, 668] on span "Save" at bounding box center [1061, 676] width 24 height 29
click at [1053, 670] on span "Save" at bounding box center [1061, 676] width 24 height 29
click at [1095, 102] on mat-icon "Fermer la fenêtre" at bounding box center [1097, 99] width 20 height 20
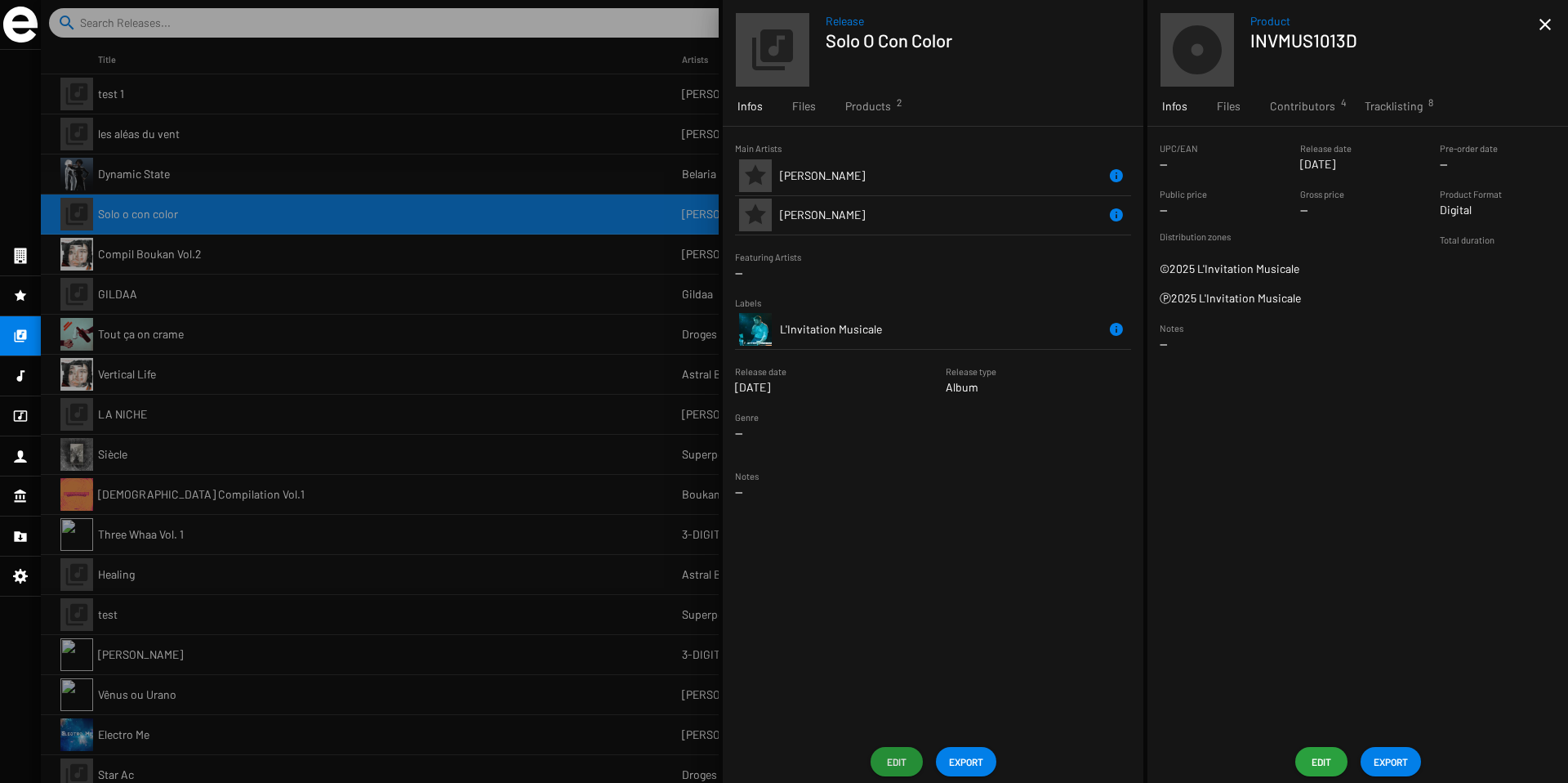
click at [368, 270] on div at bounding box center [803, 392] width 1526 height 783
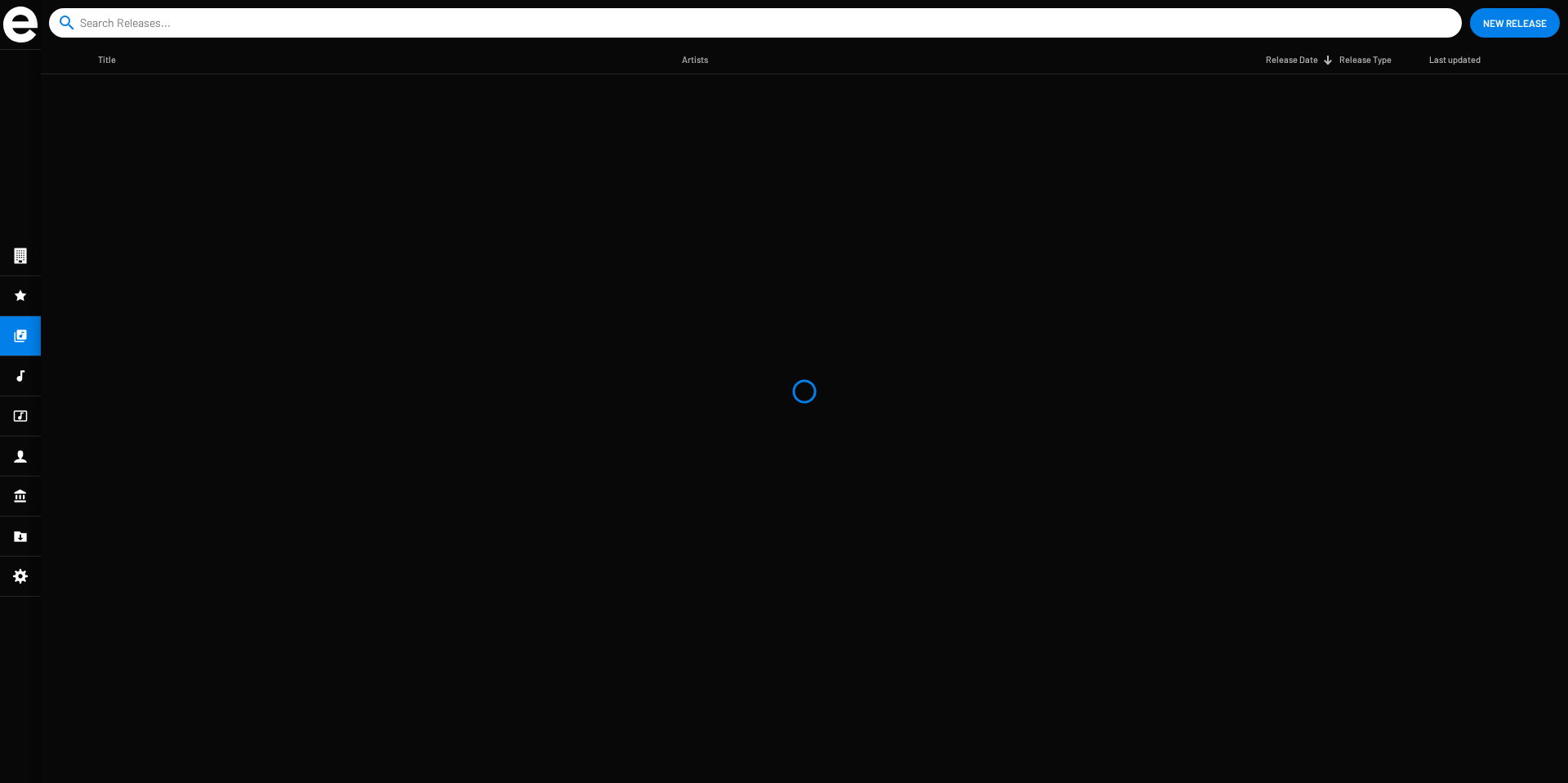
click at [626, 165] on mat-table "Title Artists Release Date Release Type Last updated" at bounding box center [803, 413] width 1526 height 737
click at [504, 290] on mat-table "Title Artists Release Date Release Type Last updated" at bounding box center [803, 413] width 1526 height 737
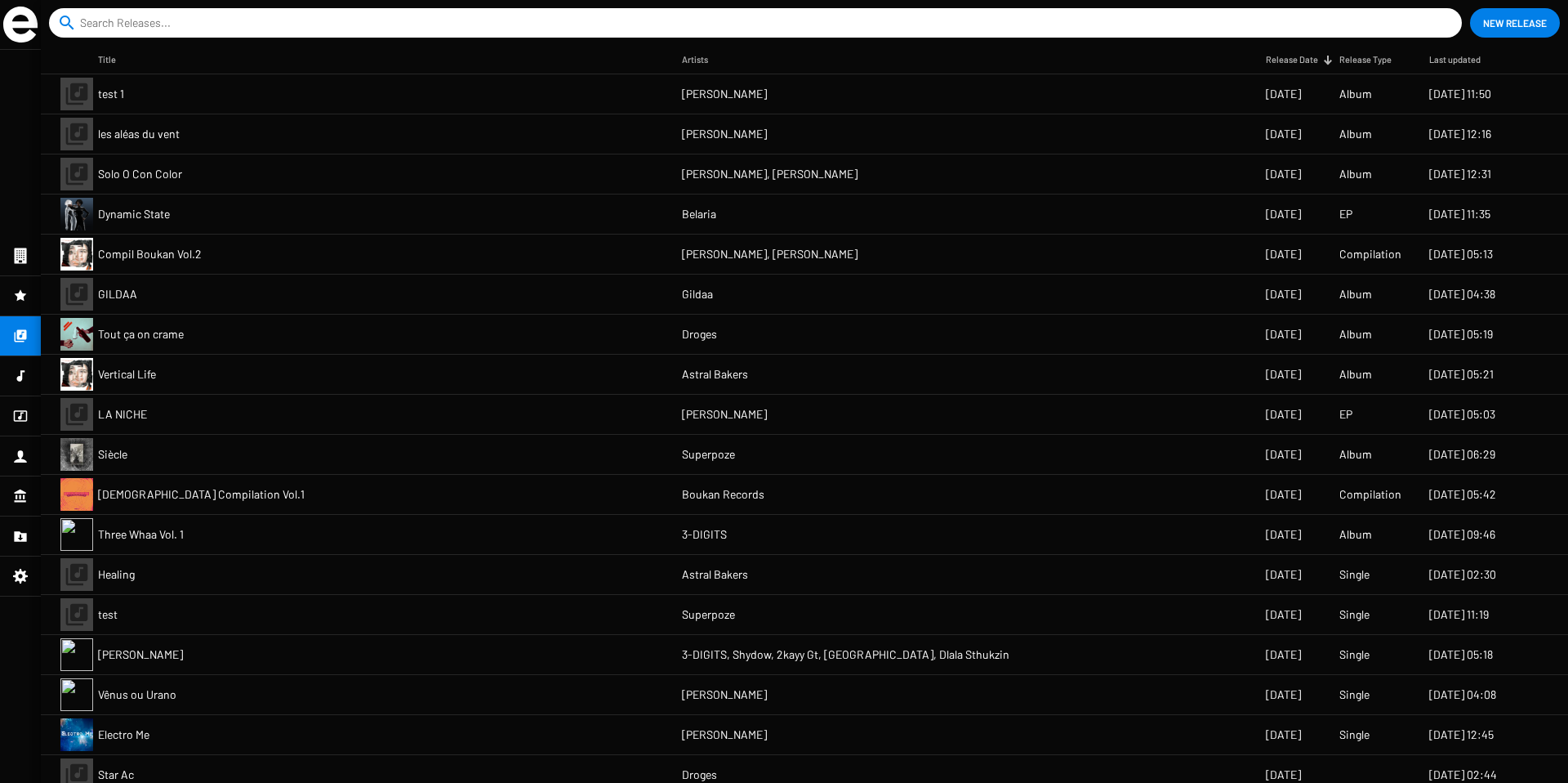
click at [13, 192] on mat-nav-list at bounding box center [20, 416] width 41 height 733
click at [1490, 29] on span "New Release" at bounding box center [1514, 23] width 63 height 29
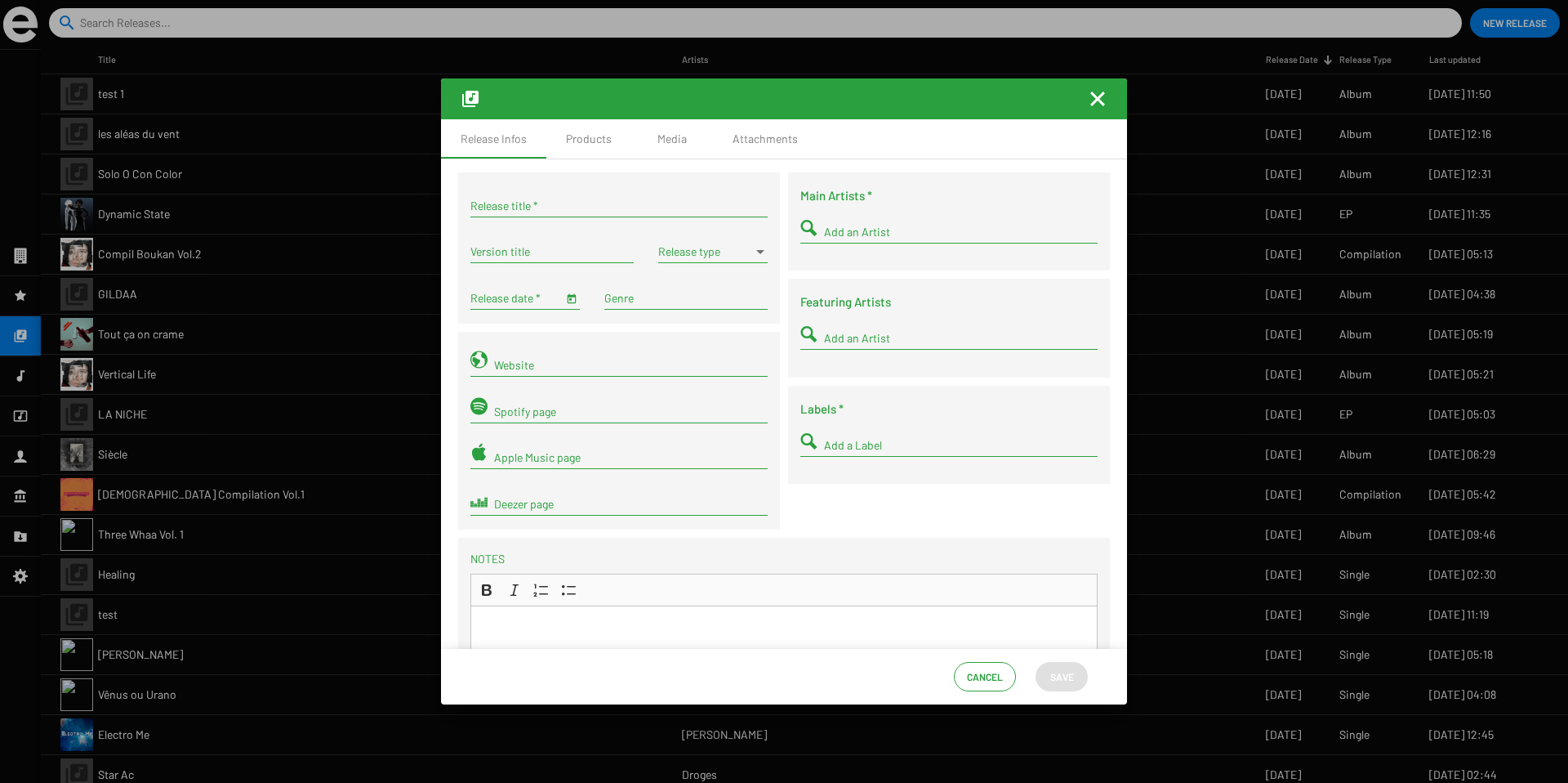
click at [563, 223] on div "Release title *" at bounding box center [619, 209] width 297 height 46
click at [550, 212] on div "Release title *" at bounding box center [619, 202] width 297 height 32
click at [550, 209] on input "Release title *" at bounding box center [619, 206] width 297 height 13
type input "R"
type input "Too Blue"
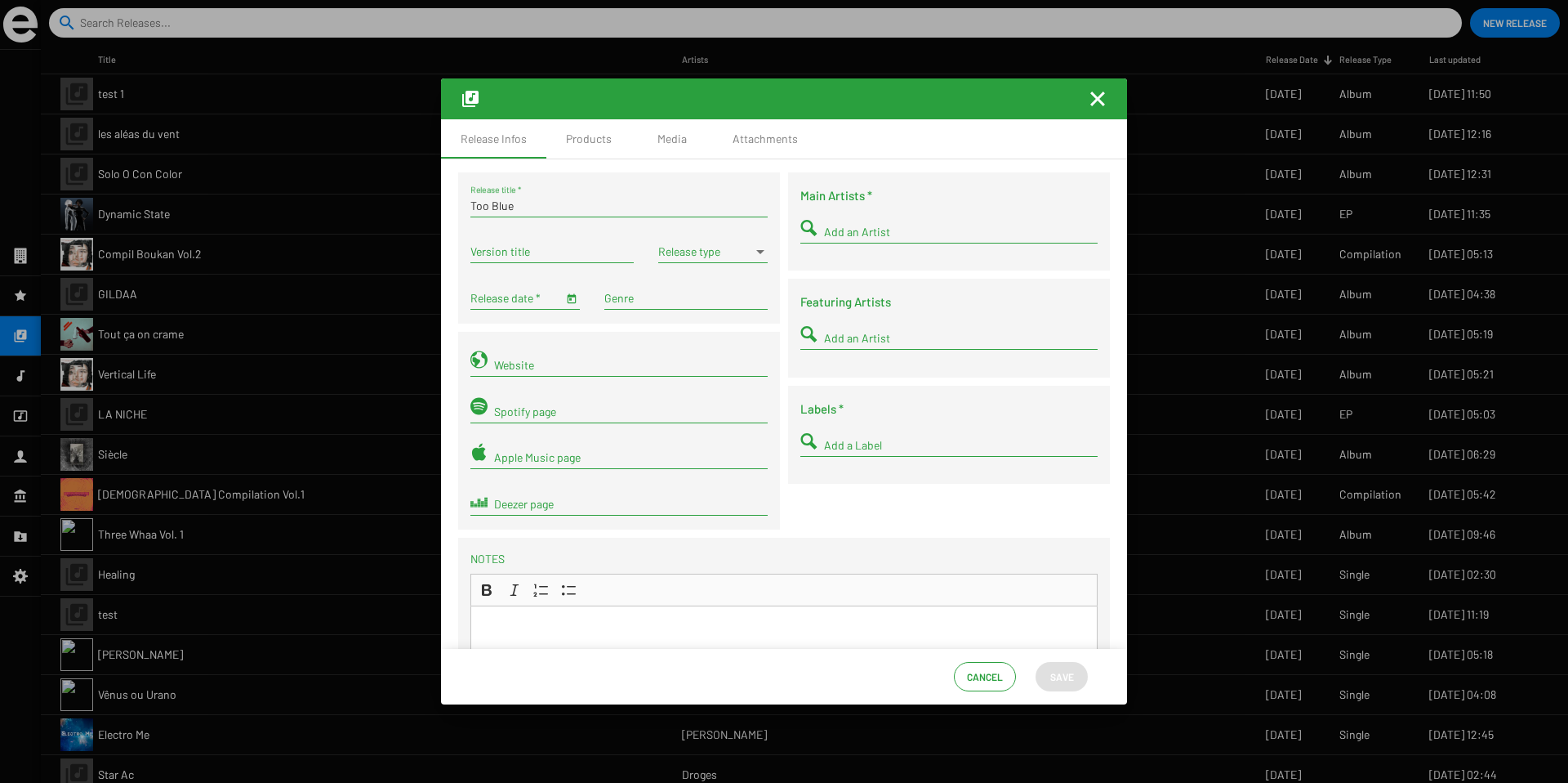
click at [865, 224] on div "Add an Artist" at bounding box center [960, 228] width 274 height 32
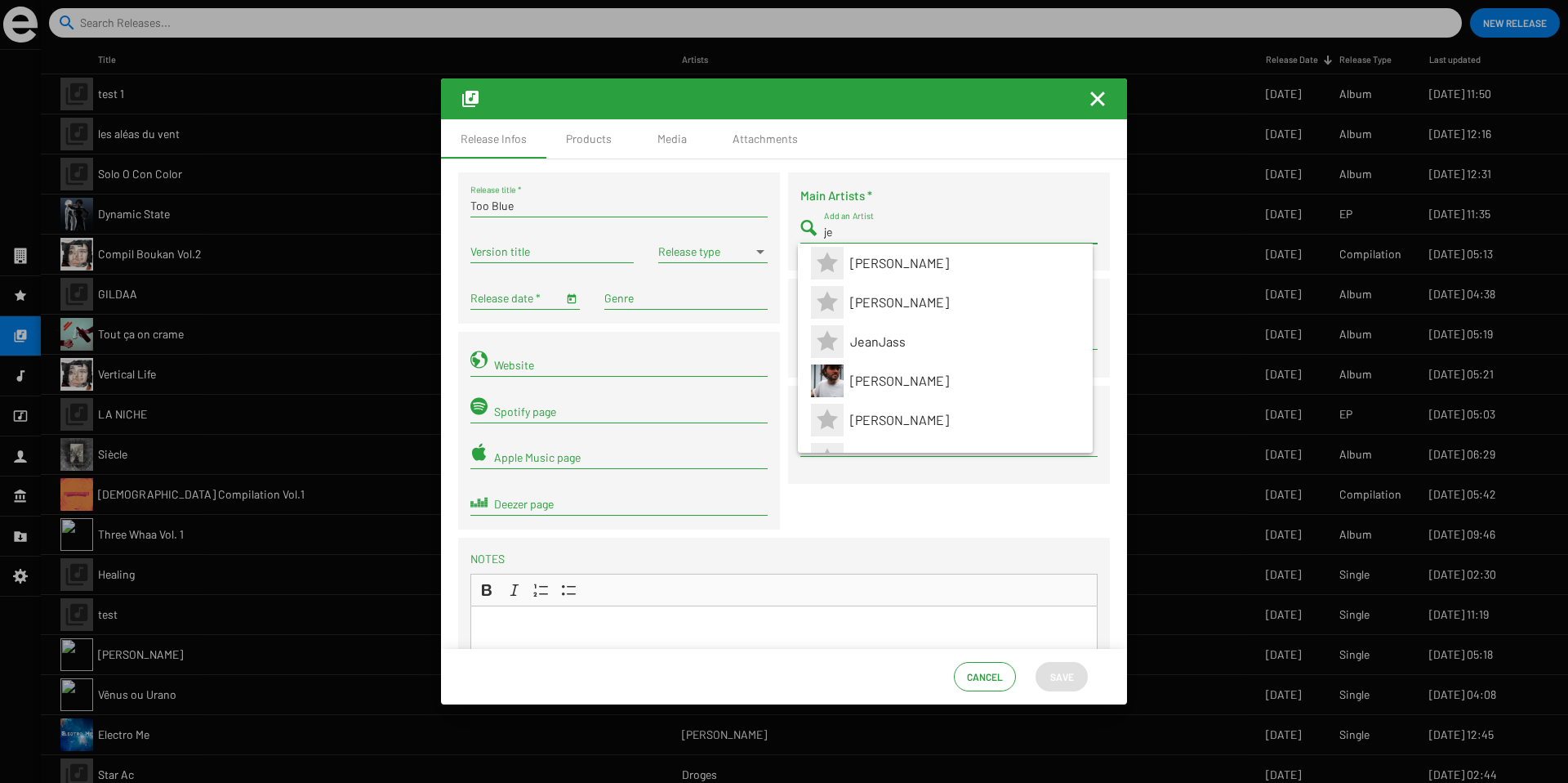
type input "j"
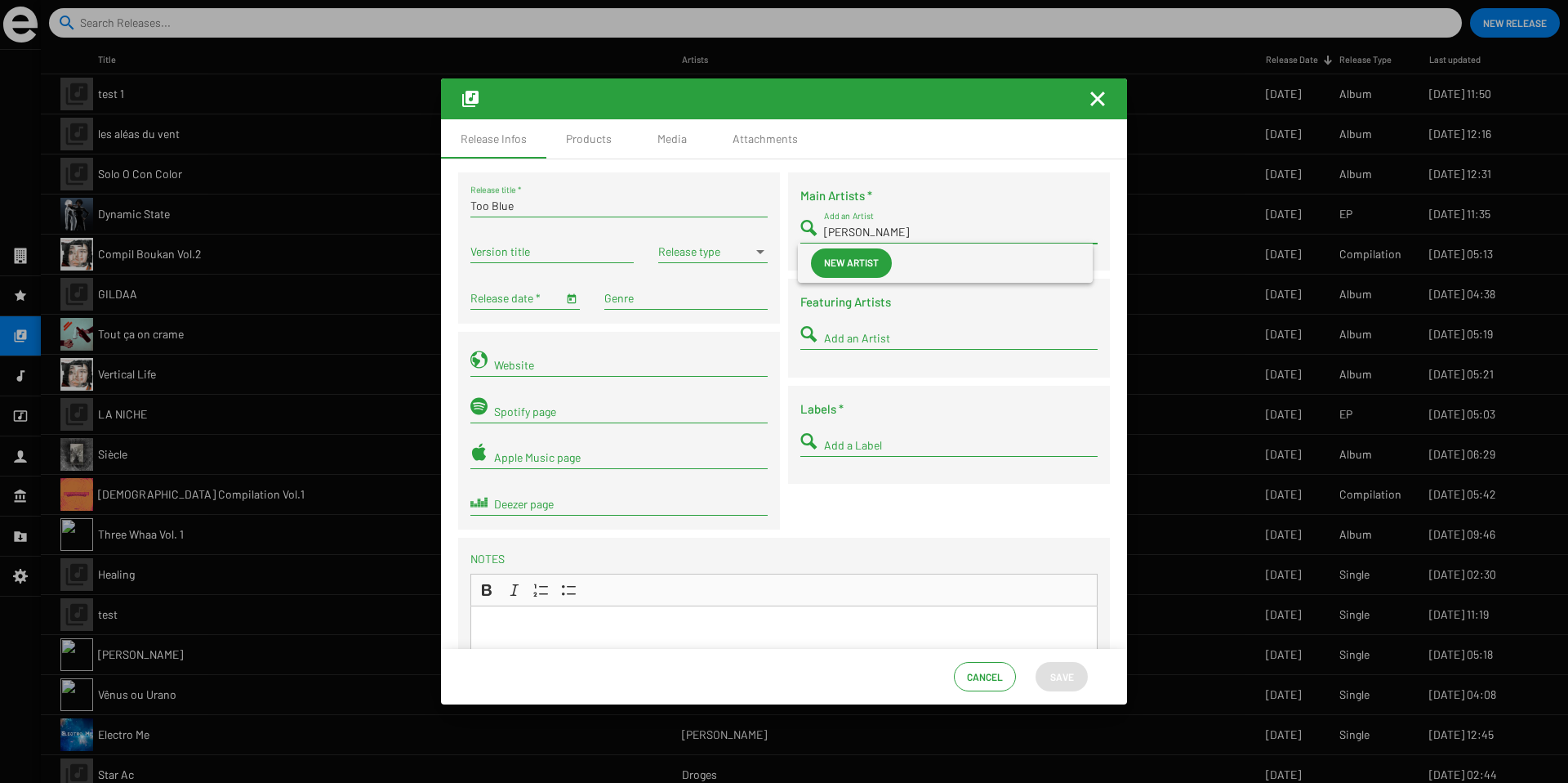
type input "Jean-Michel Davis"
click at [865, 254] on span "New artist" at bounding box center [851, 262] width 55 height 29
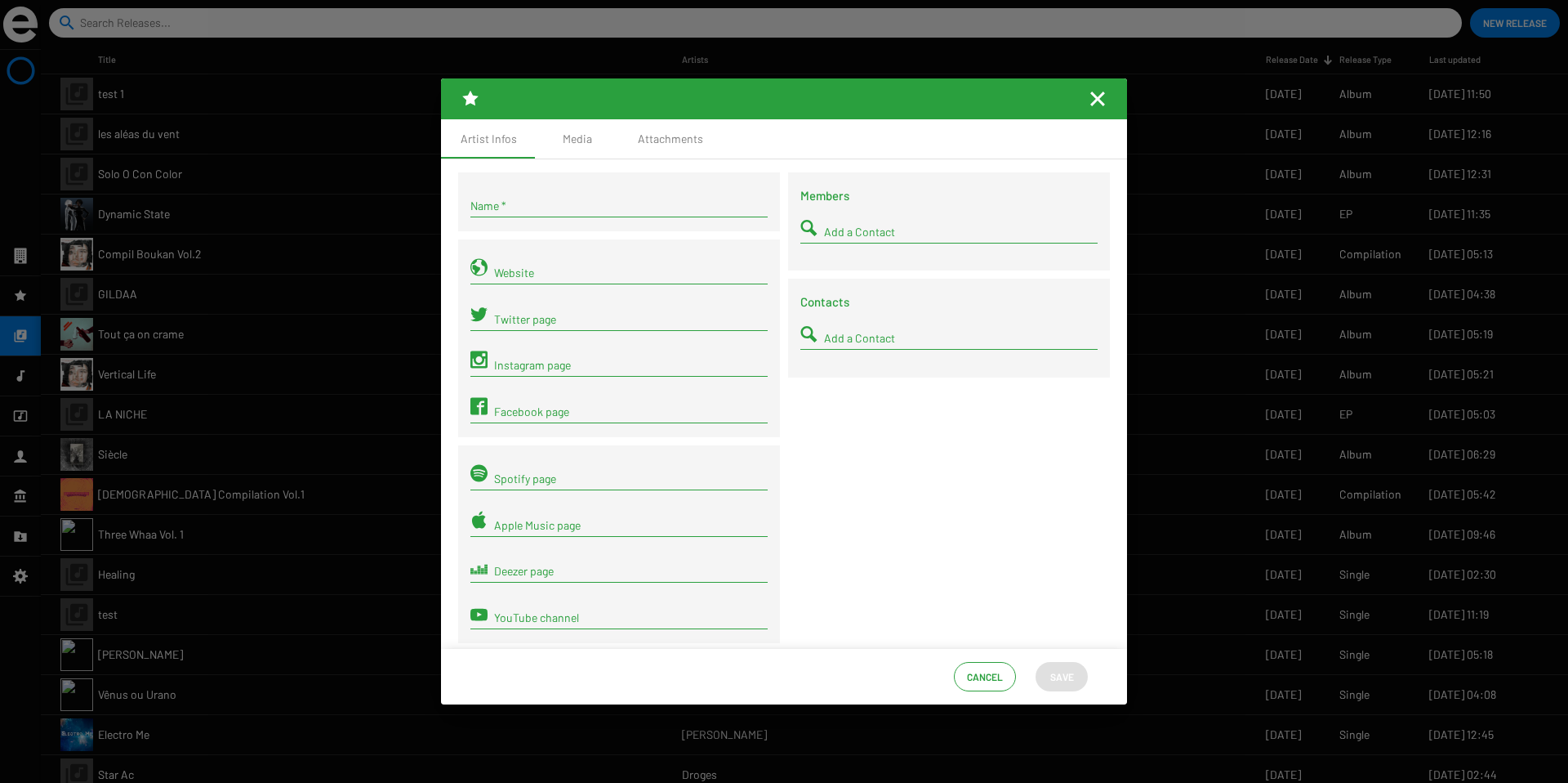
click at [629, 222] on div "Name *" at bounding box center [619, 209] width 297 height 46
click at [606, 209] on input "Name *" at bounding box center [619, 206] width 297 height 13
type input "Jean-Michel Davis"
click at [930, 427] on div "Members Add a Contact Contacts Add a Contact" at bounding box center [948, 412] width 330 height 480
click at [1052, 677] on span "Save" at bounding box center [1061, 676] width 24 height 29
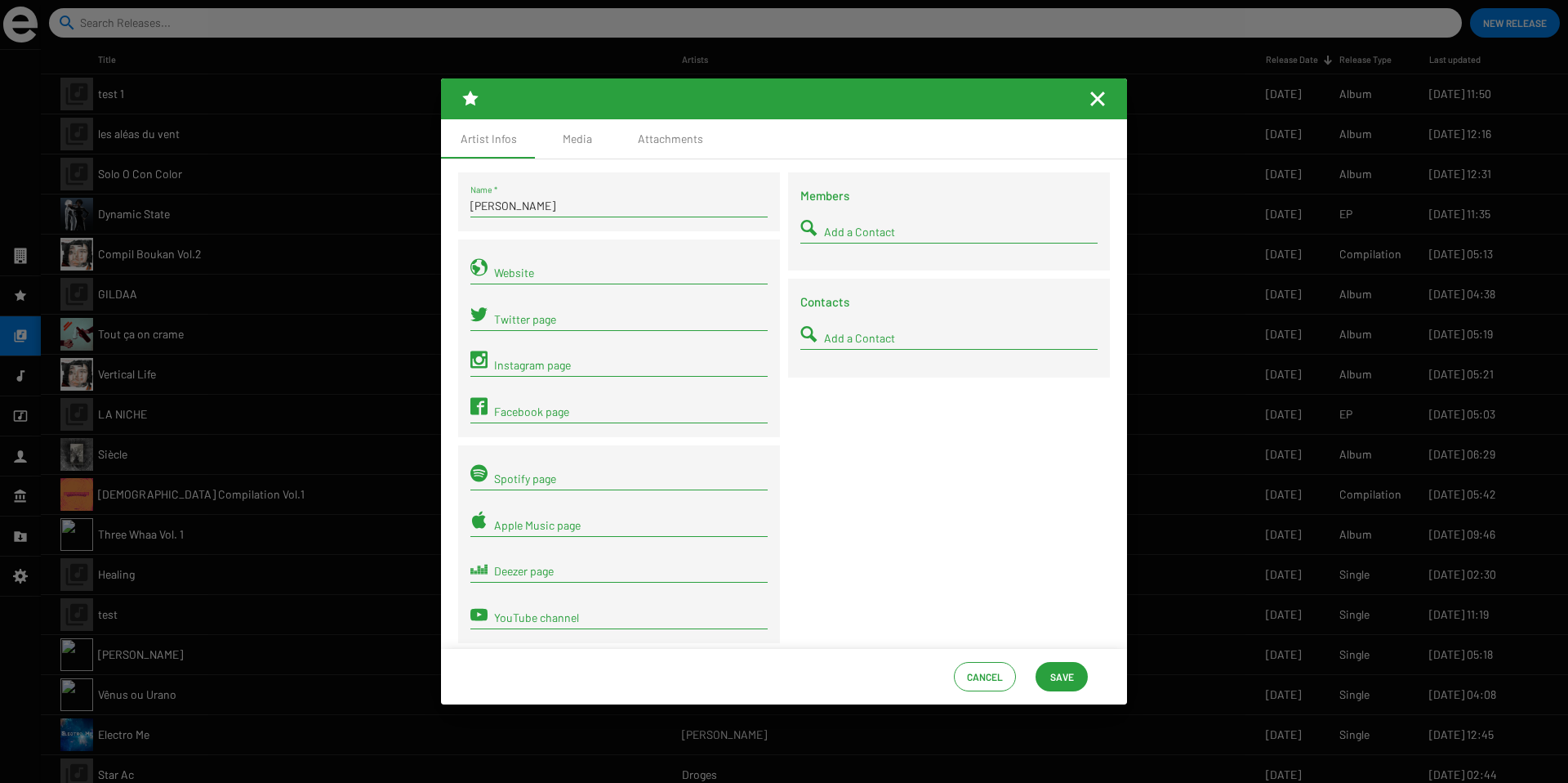
click at [946, 513] on div "Members Add a Contact Contacts Add a Contact" at bounding box center [948, 412] width 330 height 480
click at [1048, 669] on span "Save" at bounding box center [1061, 676] width 27 height 29
click at [1094, 103] on mat-icon "Fermer la fenêtre" at bounding box center [1097, 99] width 20 height 20
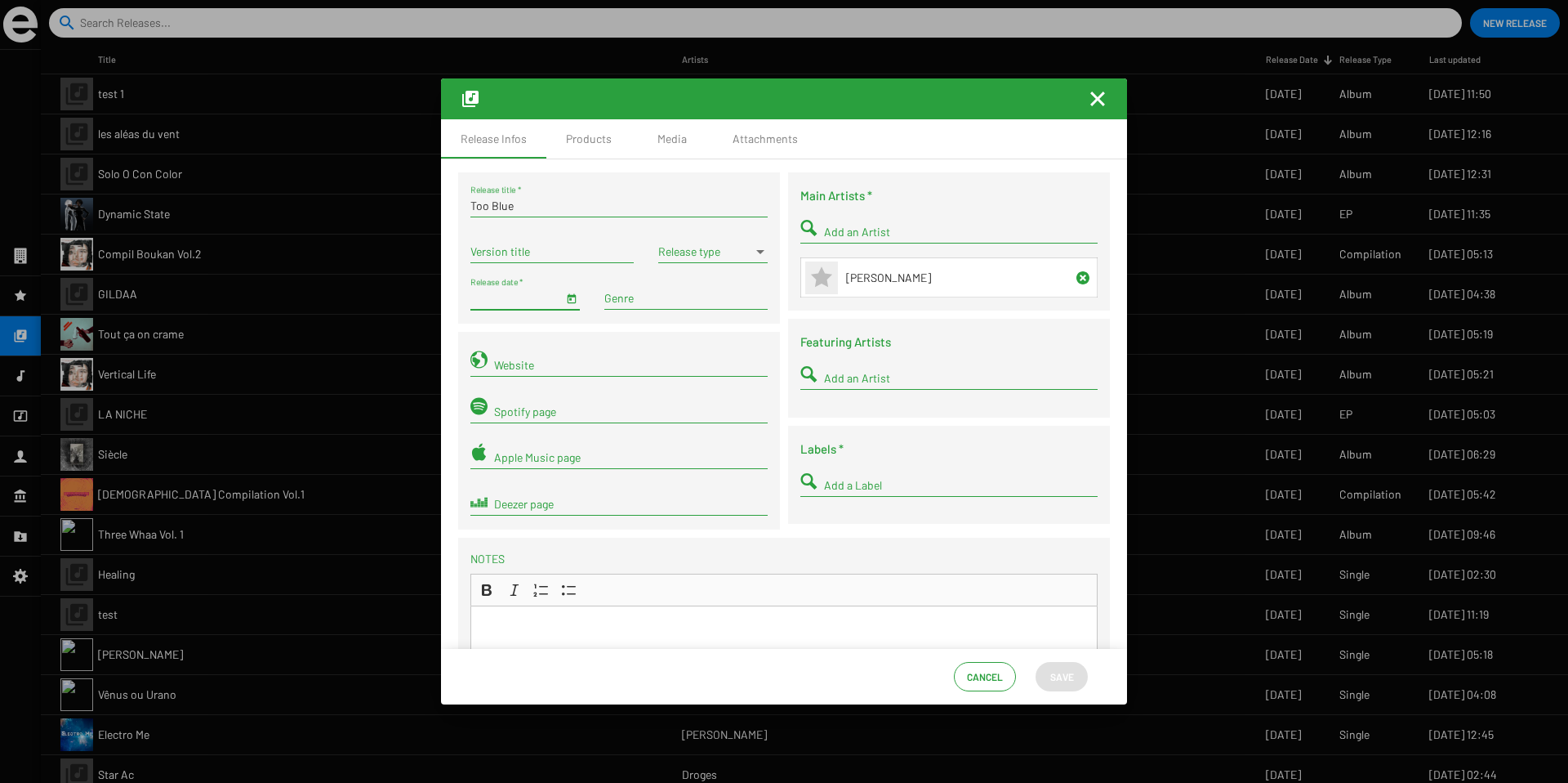
click at [487, 292] on input "Release date *" at bounding box center [515, 299] width 92 height 13
click at [569, 291] on span "Open calendar" at bounding box center [571, 298] width 11 height 14
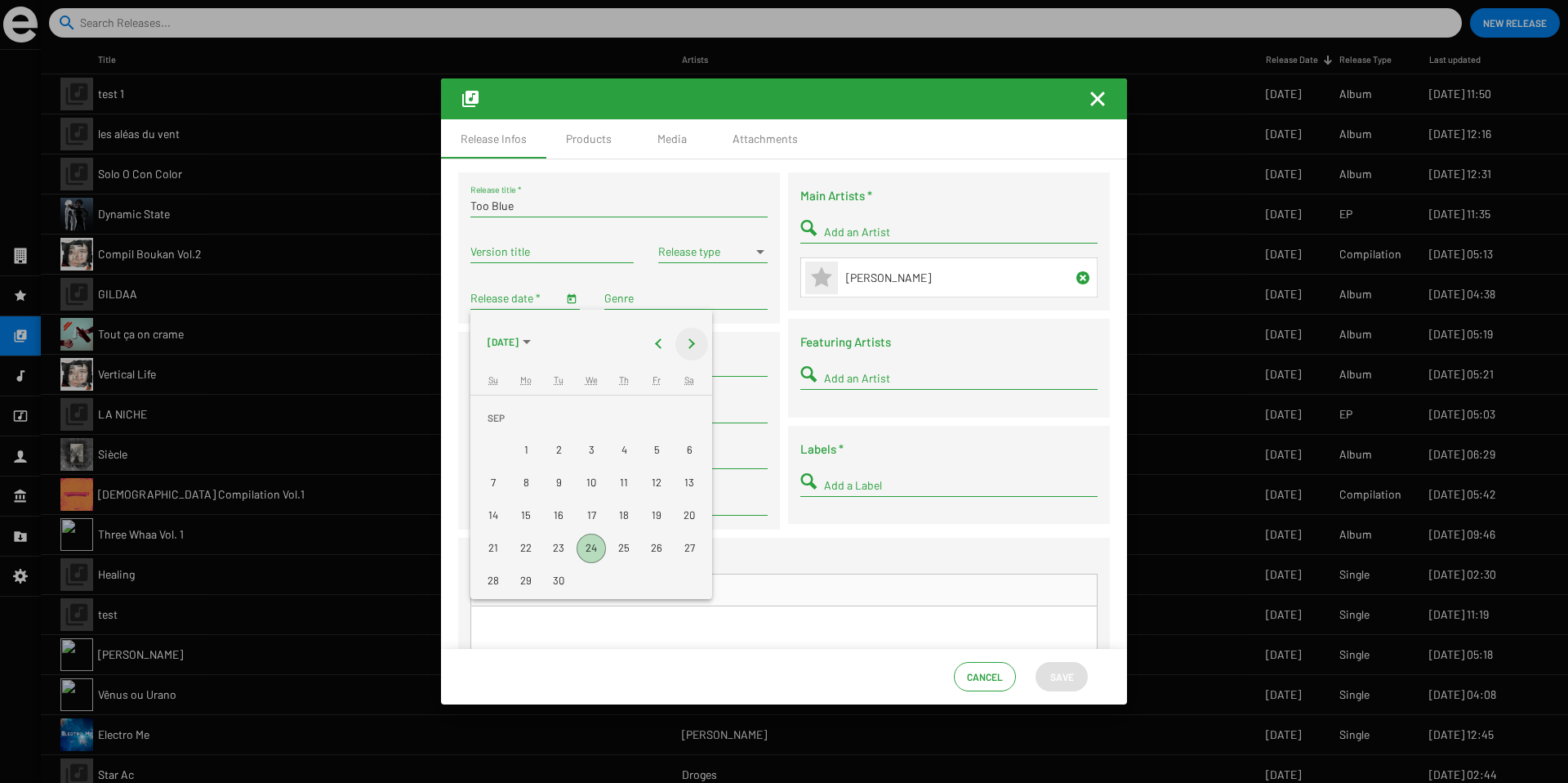
click at [694, 358] on button "Next month" at bounding box center [692, 344] width 32 height 32
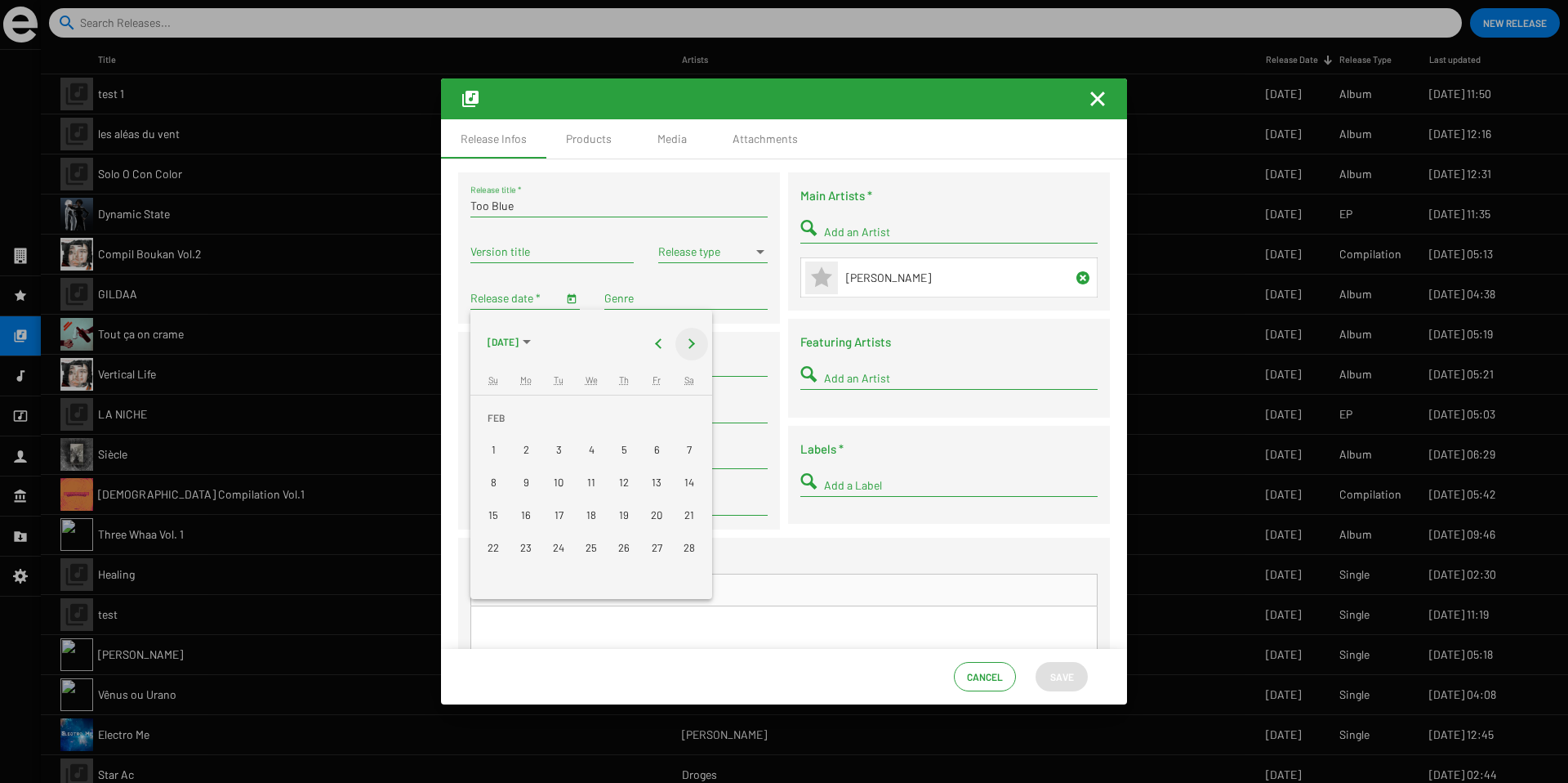
click at [694, 358] on button "Next month" at bounding box center [692, 344] width 32 height 32
click at [586, 343] on div at bounding box center [593, 344] width 99 height 32
click at [667, 351] on button "Previous month" at bounding box center [658, 344] width 32 height 32
click at [646, 548] on div "27" at bounding box center [656, 548] width 29 height 29
type input "2/27/2026"
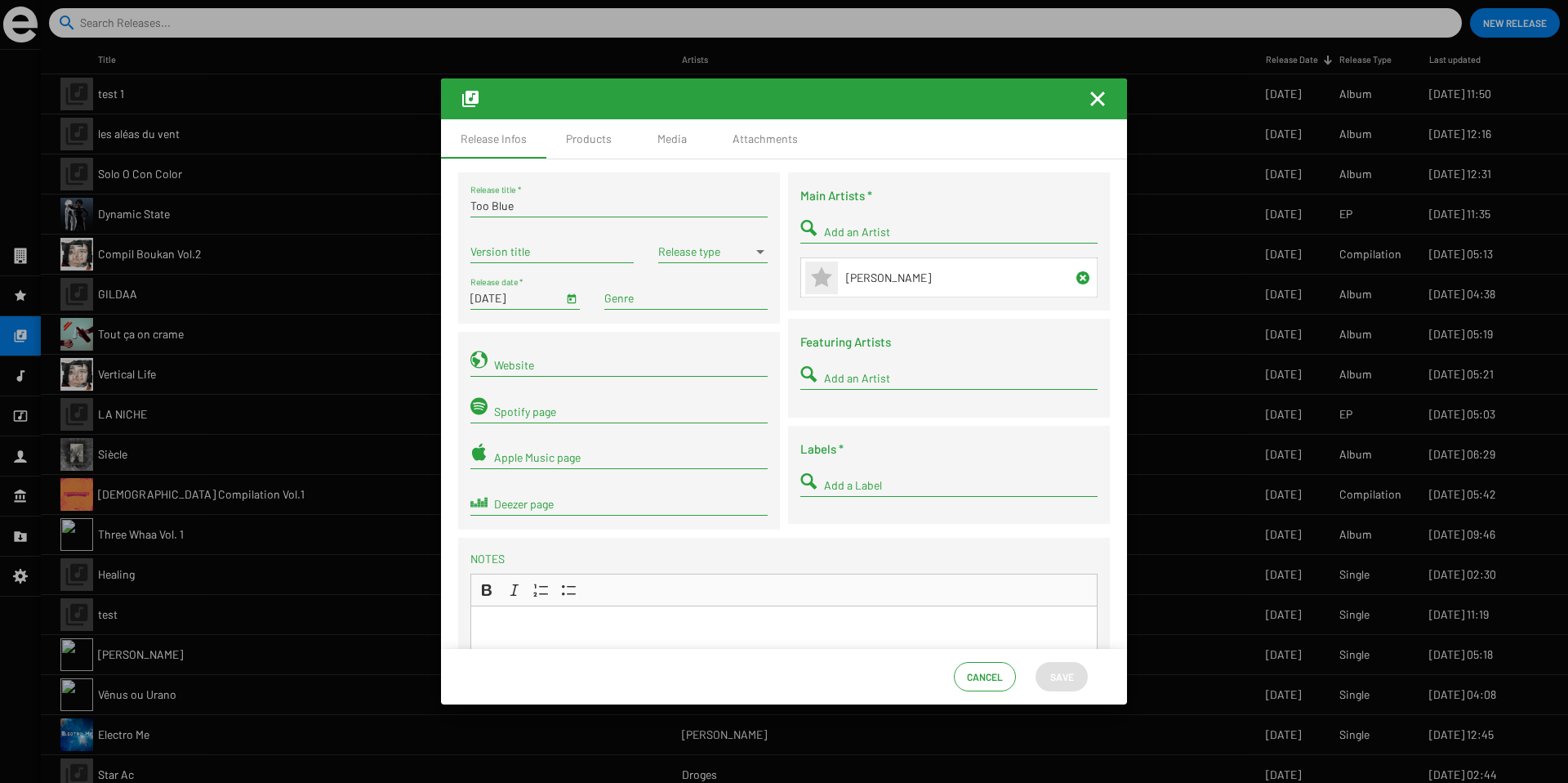
click at [666, 345] on div "Website" at bounding box center [630, 361] width 274 height 32
click at [868, 360] on div "Add an Artist" at bounding box center [960, 373] width 274 height 32
click at [841, 487] on input "Add a Label" at bounding box center [960, 485] width 274 height 13
type input "l'inv"
click at [860, 512] on span "L'Invitation Musicale" at bounding box center [964, 516] width 229 height 39
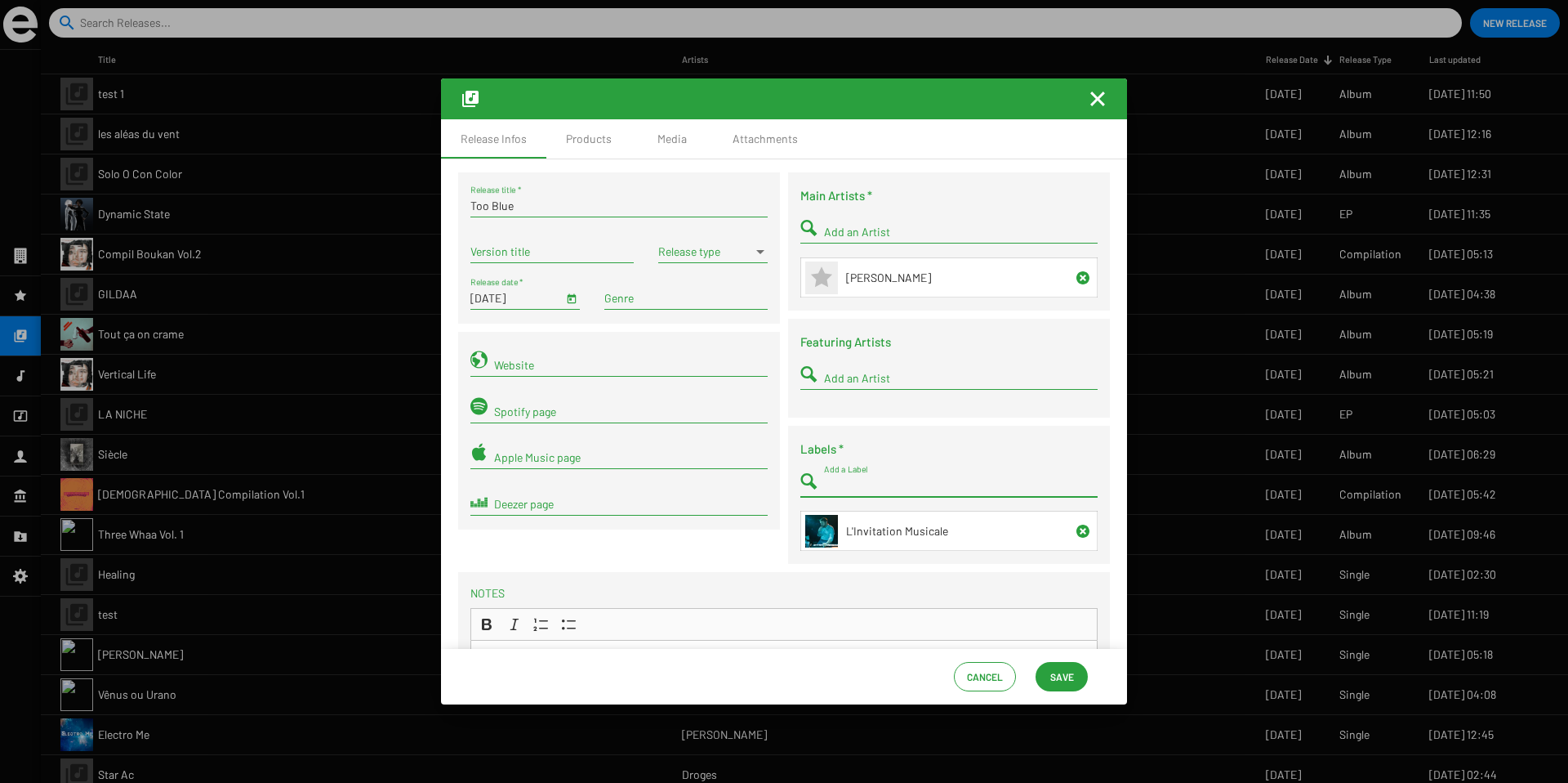
click at [838, 437] on div "Labels * Add a Label Name L'Invitation Musicale" at bounding box center [949, 495] width 322 height 138
click at [1077, 674] on button "Save" at bounding box center [1061, 676] width 52 height 29
click at [727, 239] on div "Release type" at bounding box center [712, 247] width 109 height 32
click at [694, 272] on span "Album" at bounding box center [711, 286] width 109 height 34
click at [784, 228] on div "Main Artists * Add an Artist Name Jean-Michel Davis Featuring Artists Add an Ar…" at bounding box center [948, 373] width 330 height 400
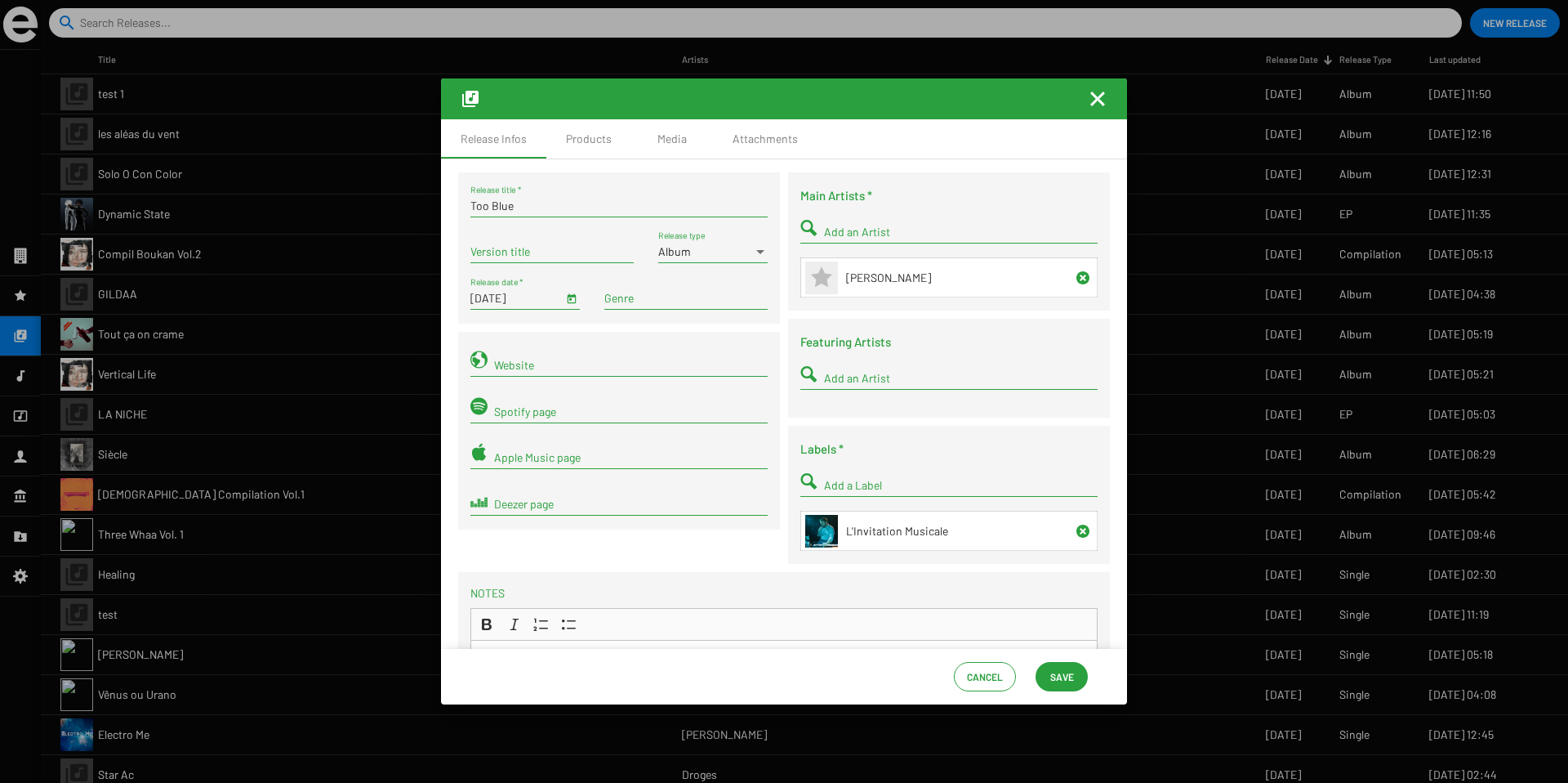
click at [1055, 675] on span "Save" at bounding box center [1061, 676] width 24 height 29
click at [1048, 683] on span "Save" at bounding box center [1061, 676] width 27 height 29
click at [555, 156] on div "Products" at bounding box center [588, 138] width 85 height 39
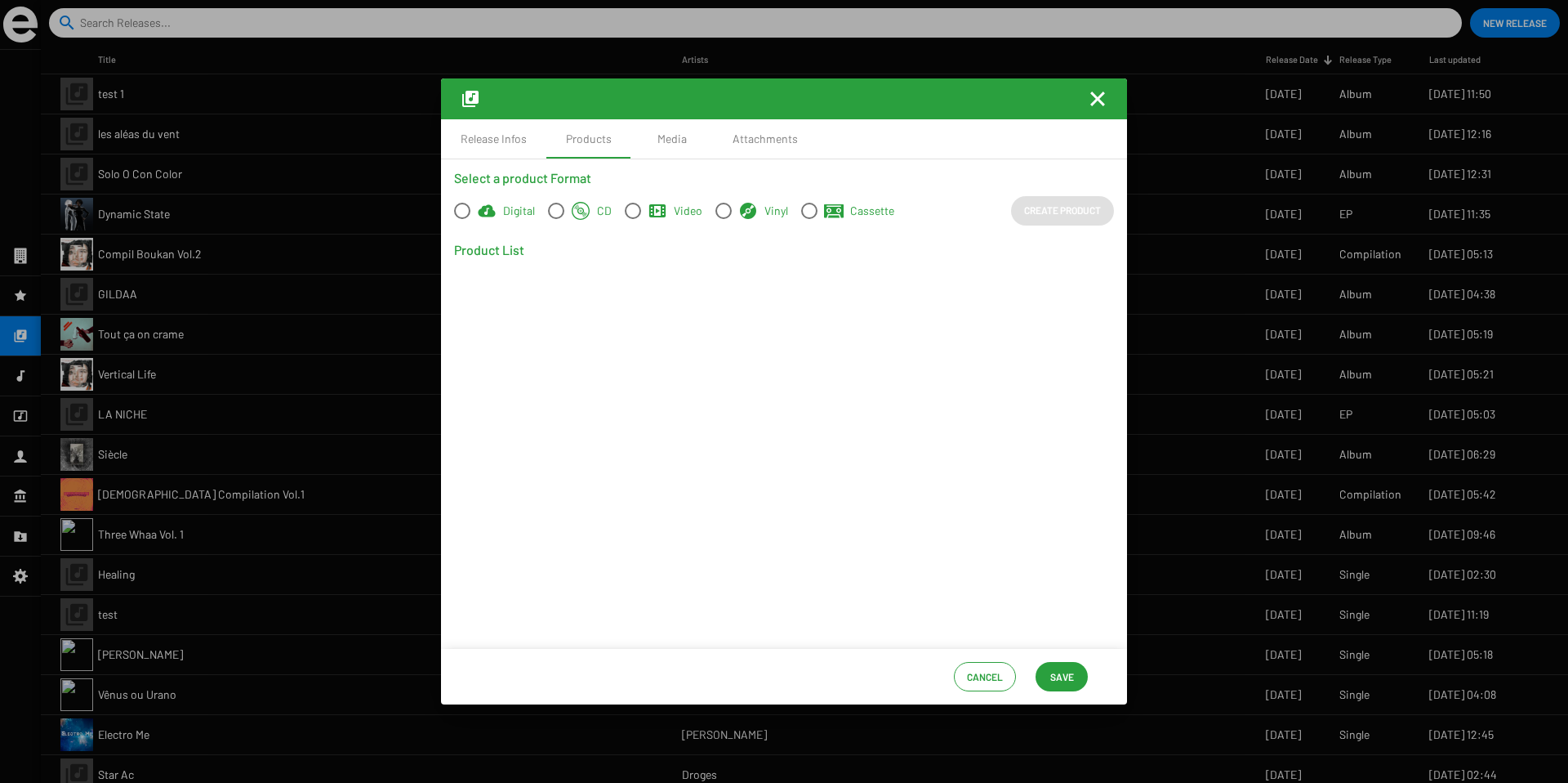
click at [479, 212] on icon at bounding box center [486, 209] width 17 height 12
click at [462, 219] on input "Digital" at bounding box center [461, 219] width 1 height 1
radio input "true"
click at [1027, 214] on span "Create Product" at bounding box center [1062, 209] width 77 height 29
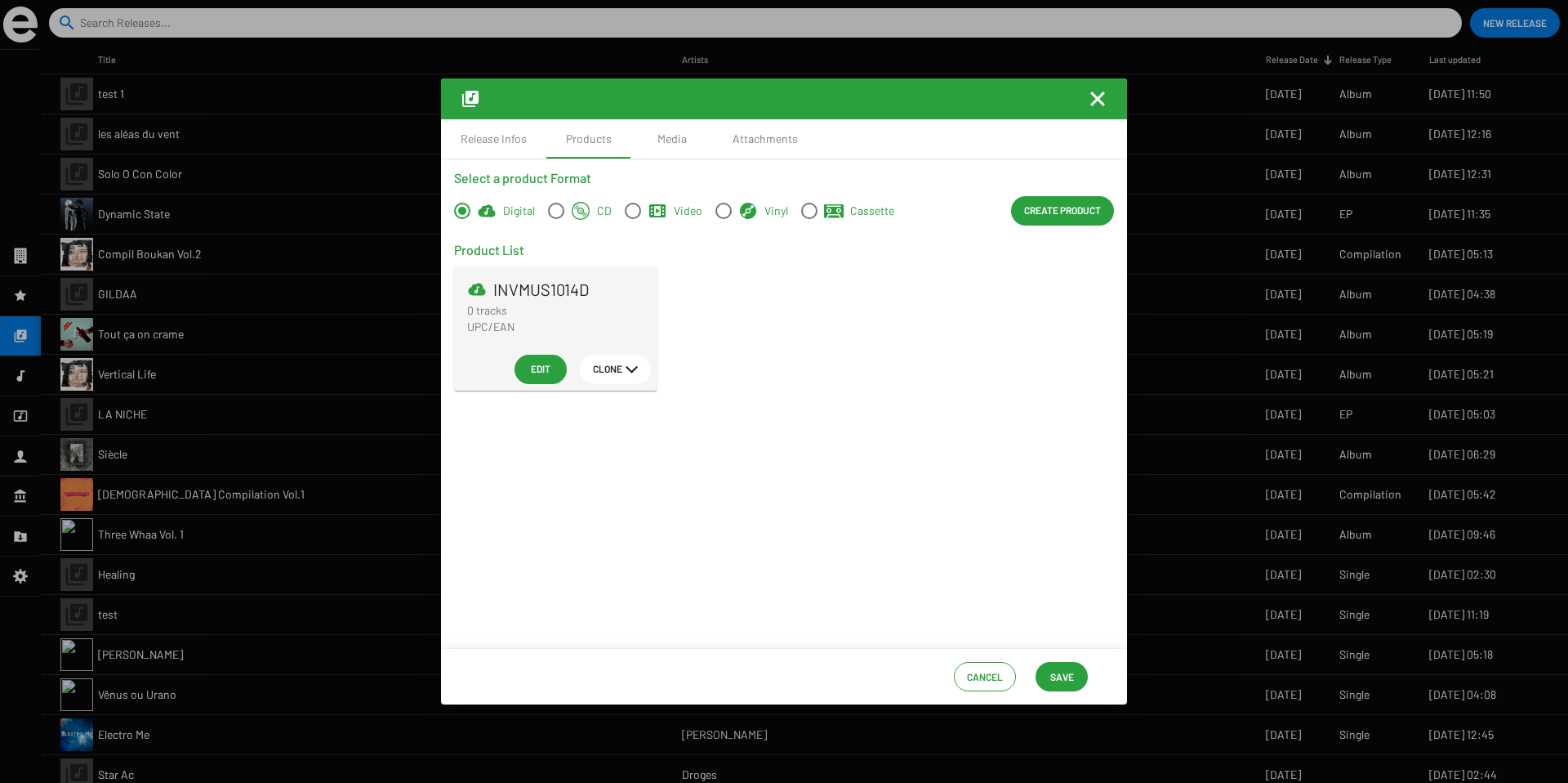
click at [1044, 660] on div "Cancel Save" at bounding box center [784, 676] width 686 height 56
click at [1060, 670] on span "Save" at bounding box center [1061, 676] width 24 height 29
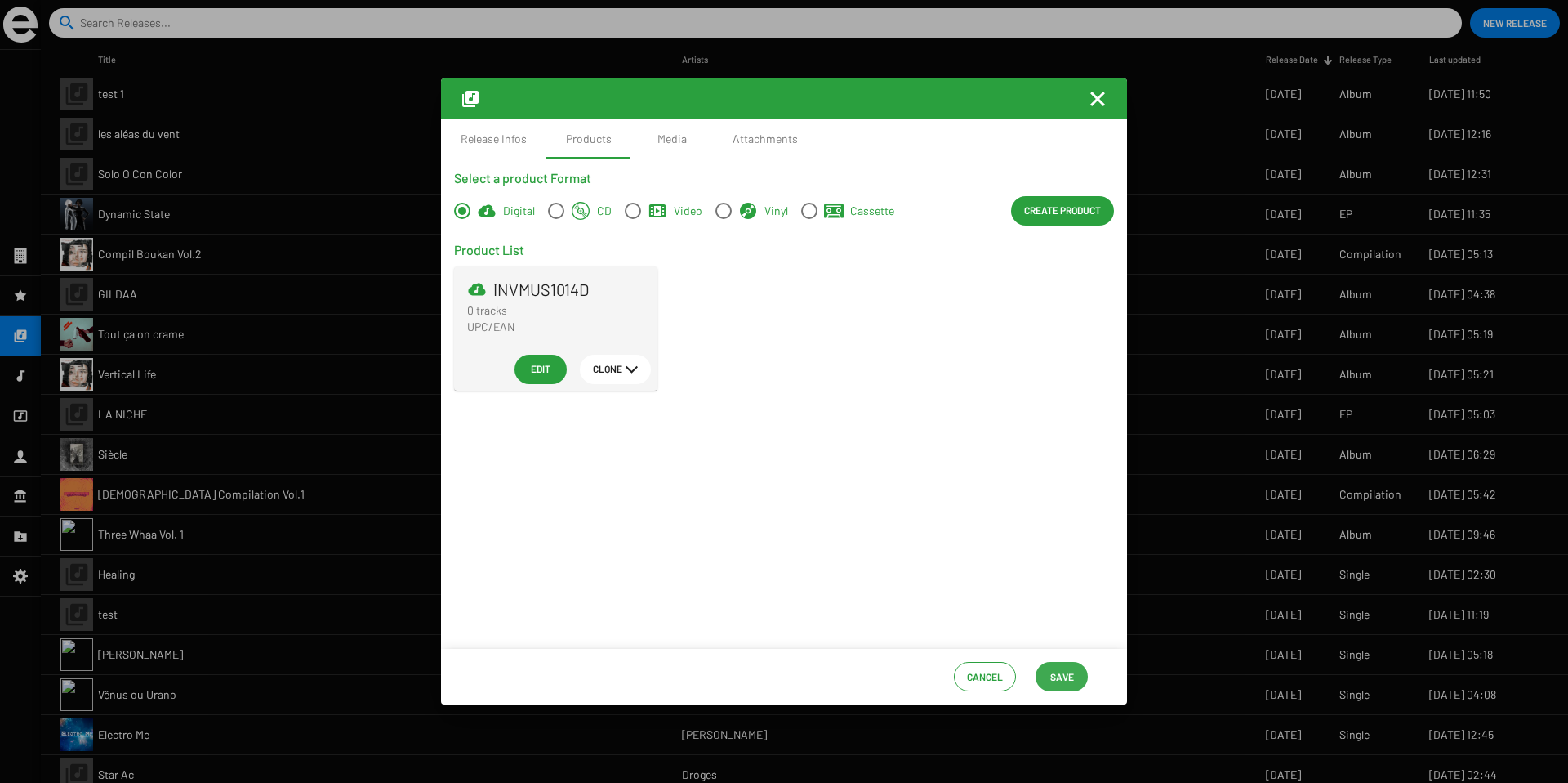
click at [1060, 670] on span "Save" at bounding box center [1061, 676] width 24 height 29
click at [495, 174] on h3 "Select a product Format" at bounding box center [784, 178] width 659 height 20
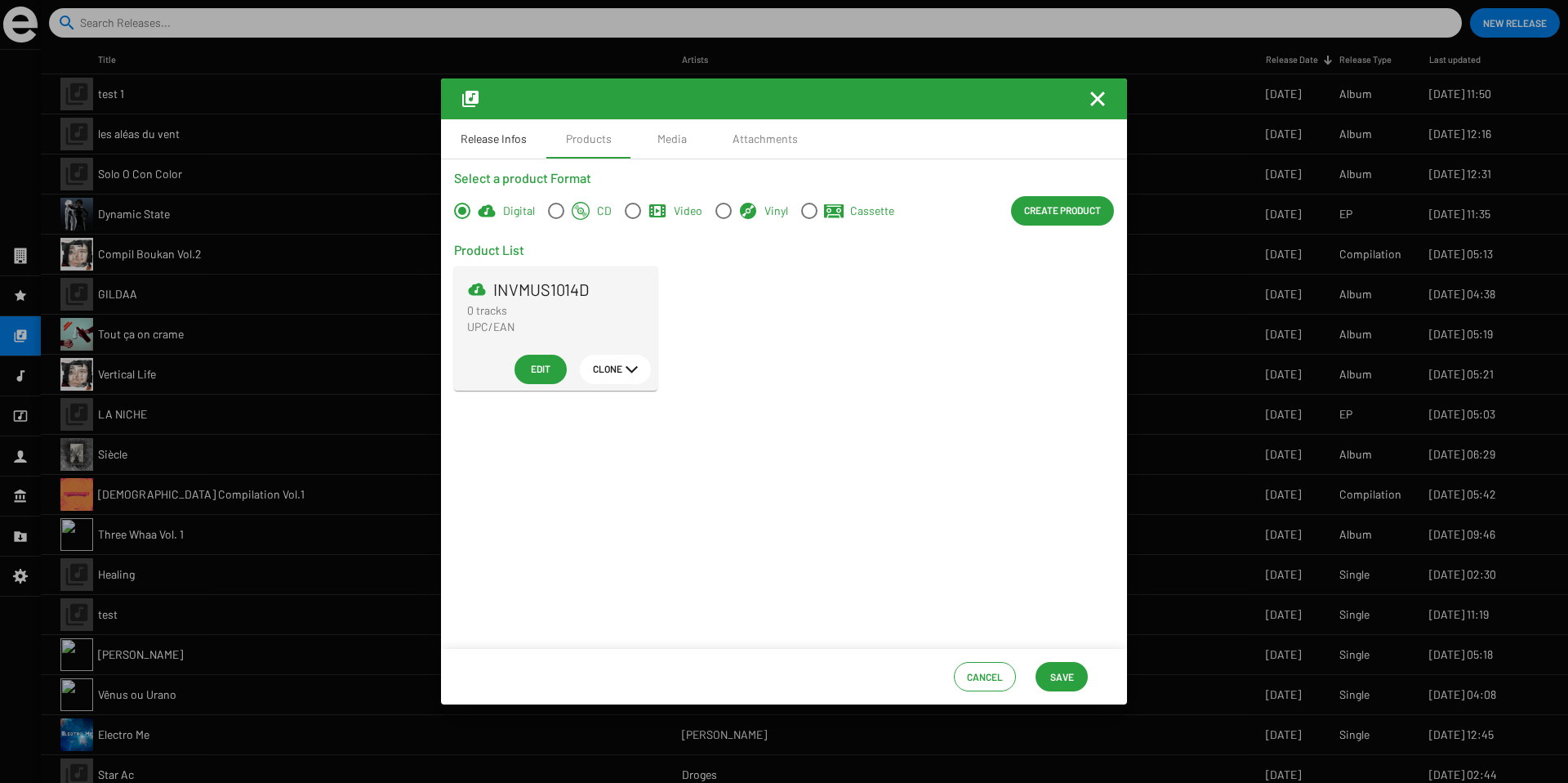
click at [493, 154] on div "Release Infos" at bounding box center [493, 138] width 105 height 39
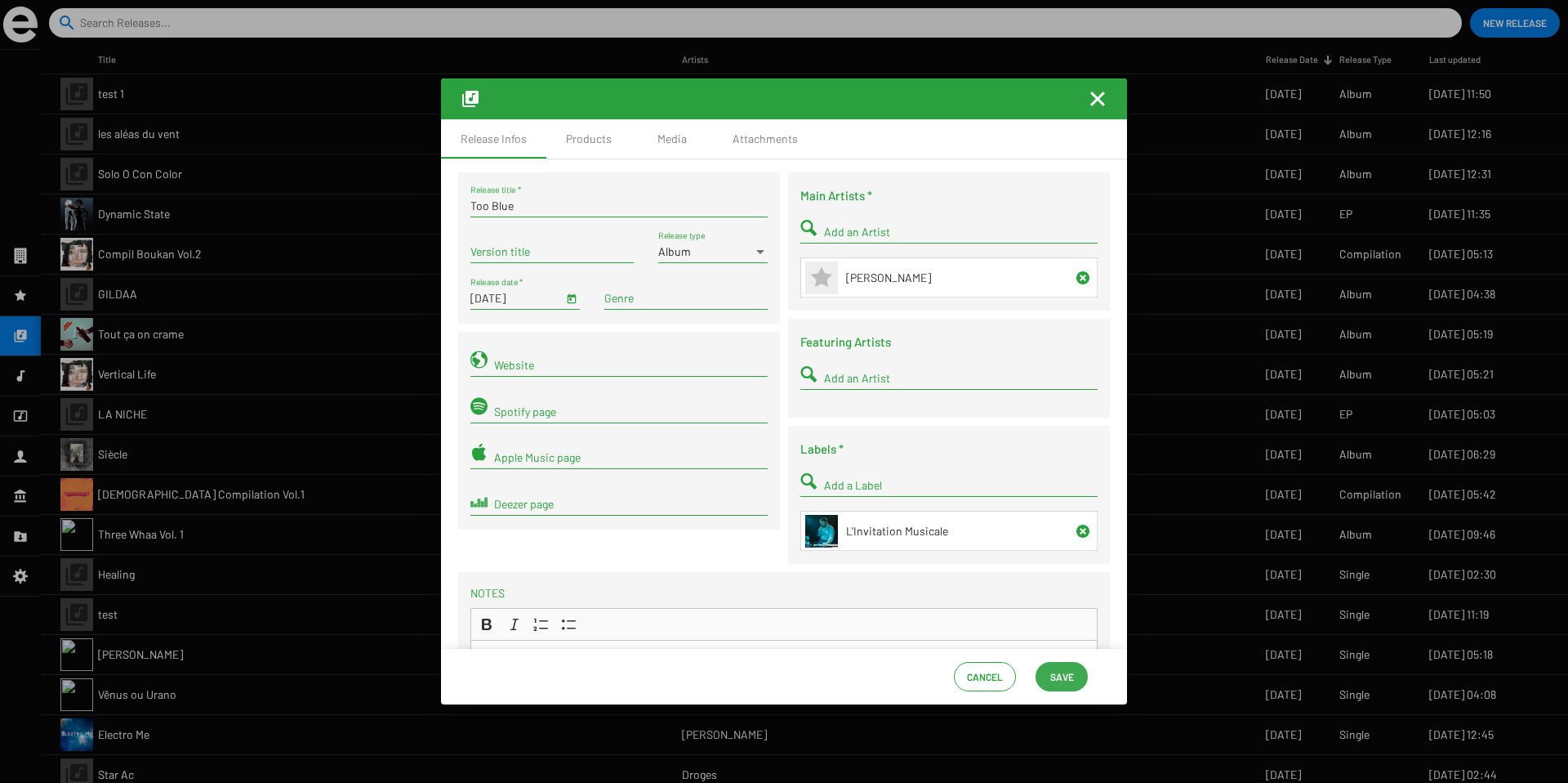
click at [1046, 662] on button "Save" at bounding box center [1061, 676] width 52 height 29
click at [1094, 98] on mat-icon "Fermer la fenêtre" at bounding box center [1097, 99] width 20 height 20
